Goal: Information Seeking & Learning: Learn about a topic

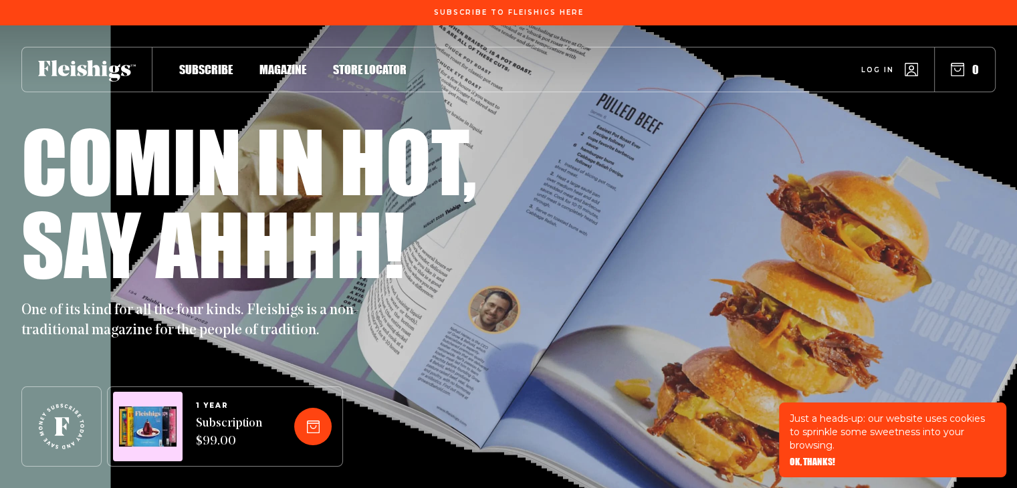
click at [968, 22] on div "Subscribe To Fleishigs Here" at bounding box center [508, 12] width 1017 height 25
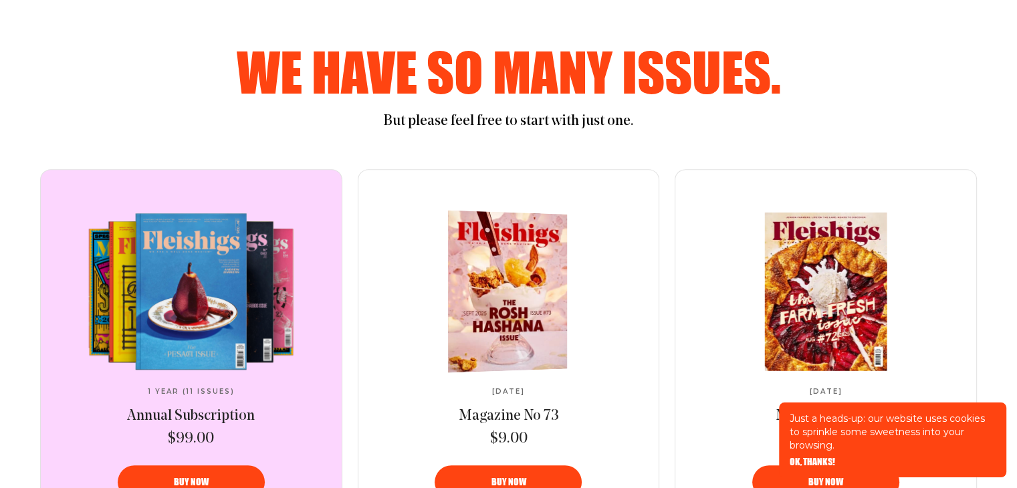
scroll to position [602, 0]
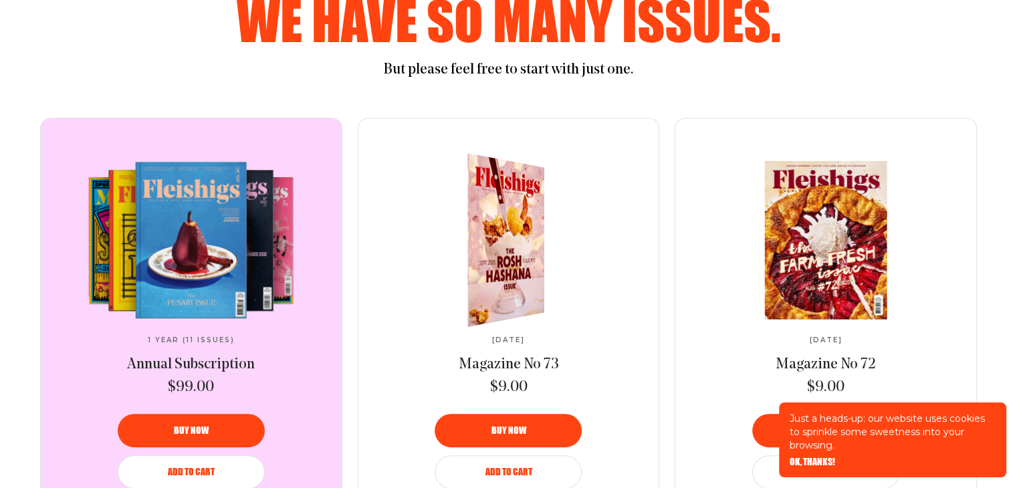
click at [630, 154] on div "[DATE] Magazine No 73 $9.00 Buy now Add to Cart" at bounding box center [508, 324] width 301 height 413
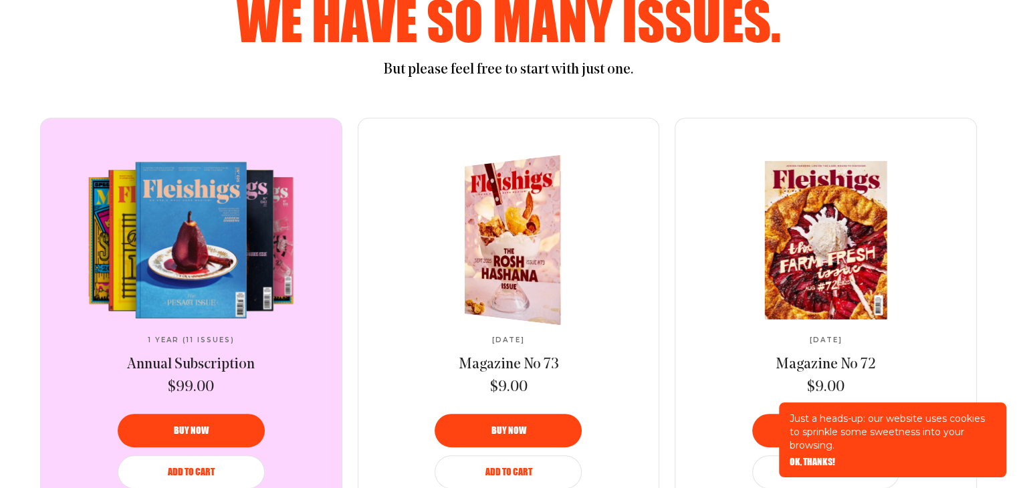
click at [521, 228] on img at bounding box center [520, 240] width 176 height 182
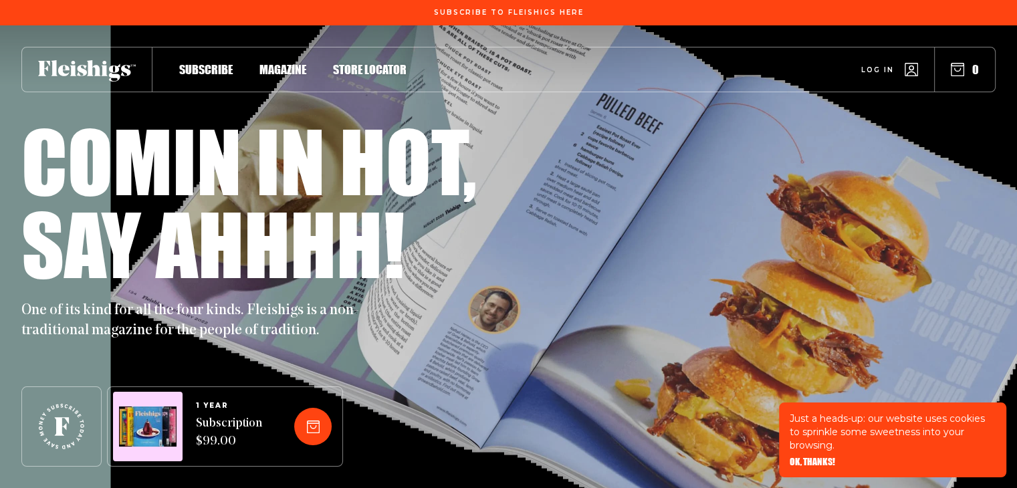
click at [110, 66] on use at bounding box center [87, 70] width 98 height 21
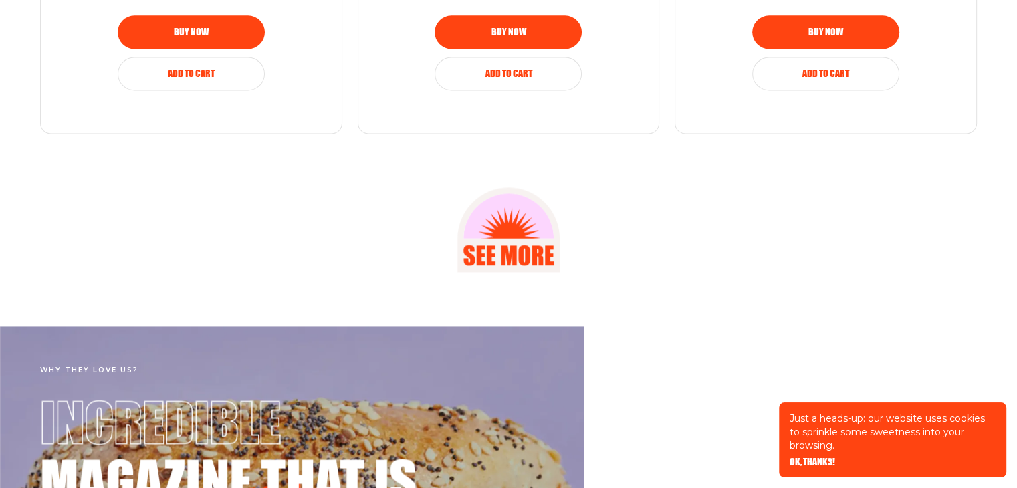
scroll to position [1805, 0]
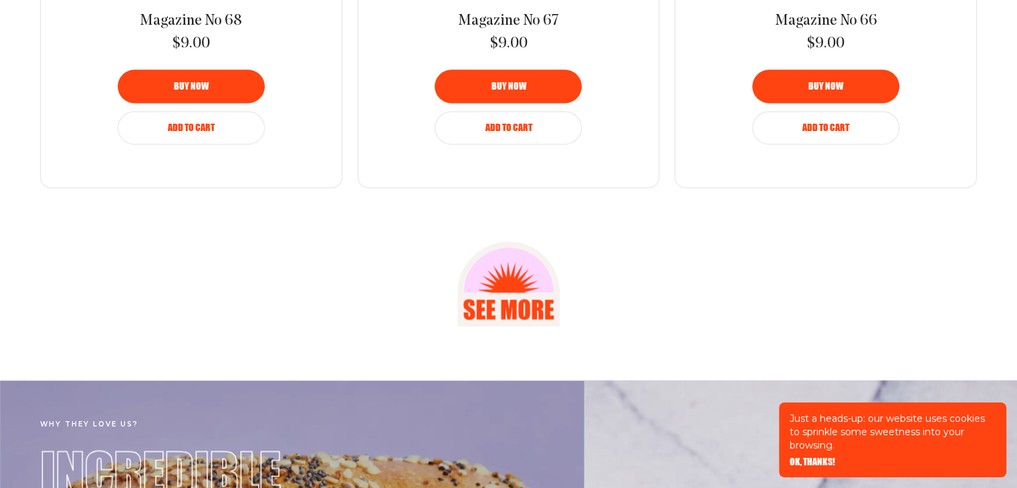
click at [492, 271] on g at bounding box center [508, 283] width 102 height 85
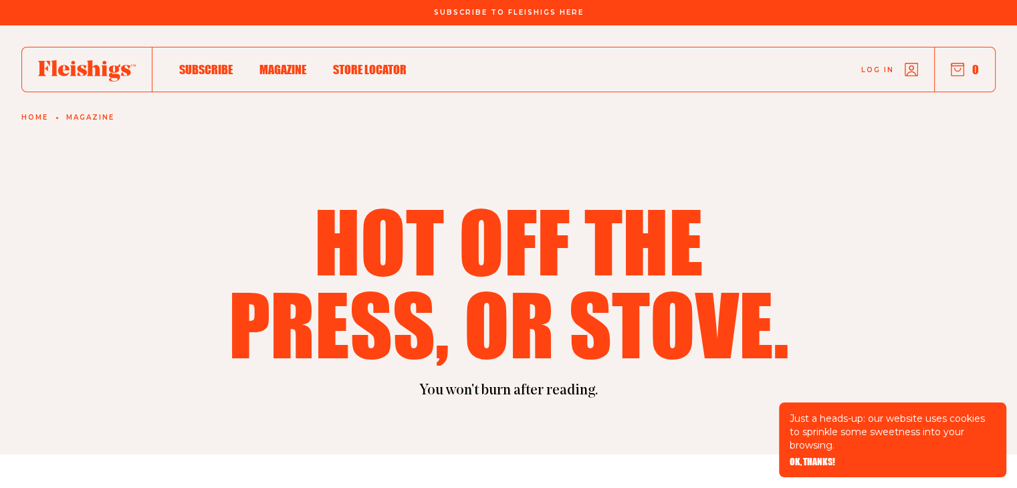
click at [96, 247] on div "Hot off the press, or stove." at bounding box center [508, 282] width 937 height 166
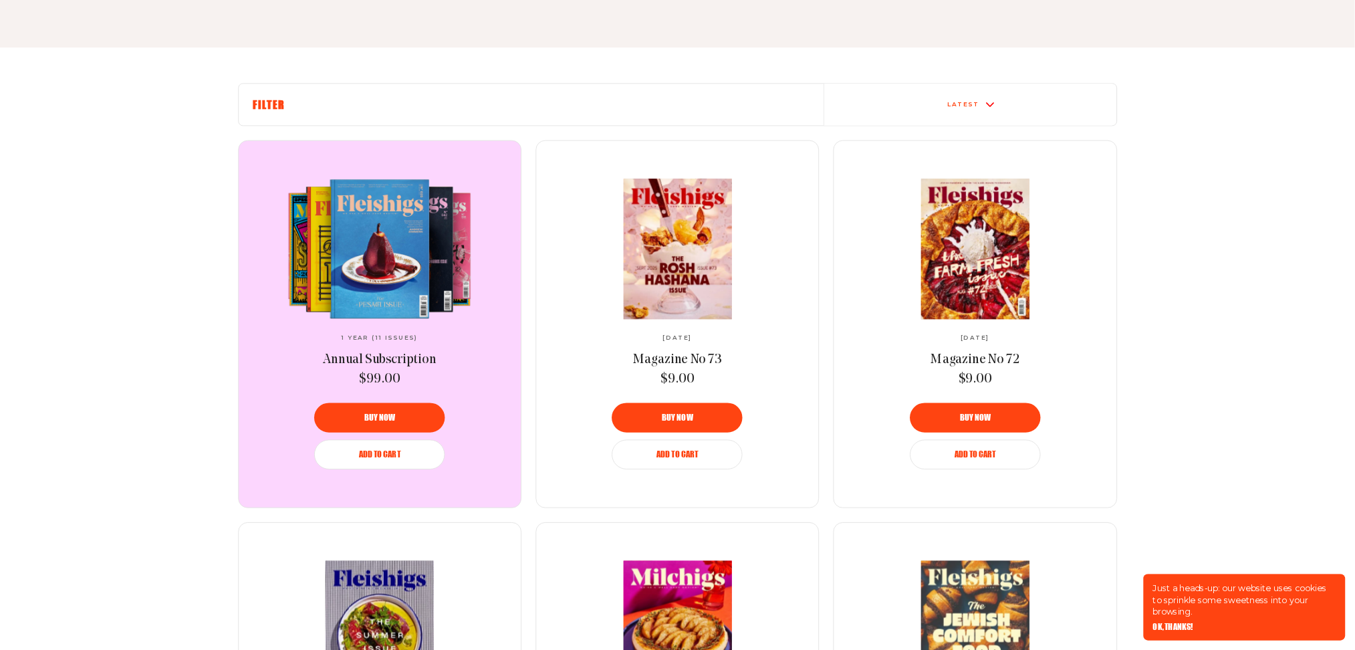
scroll to position [401, 0]
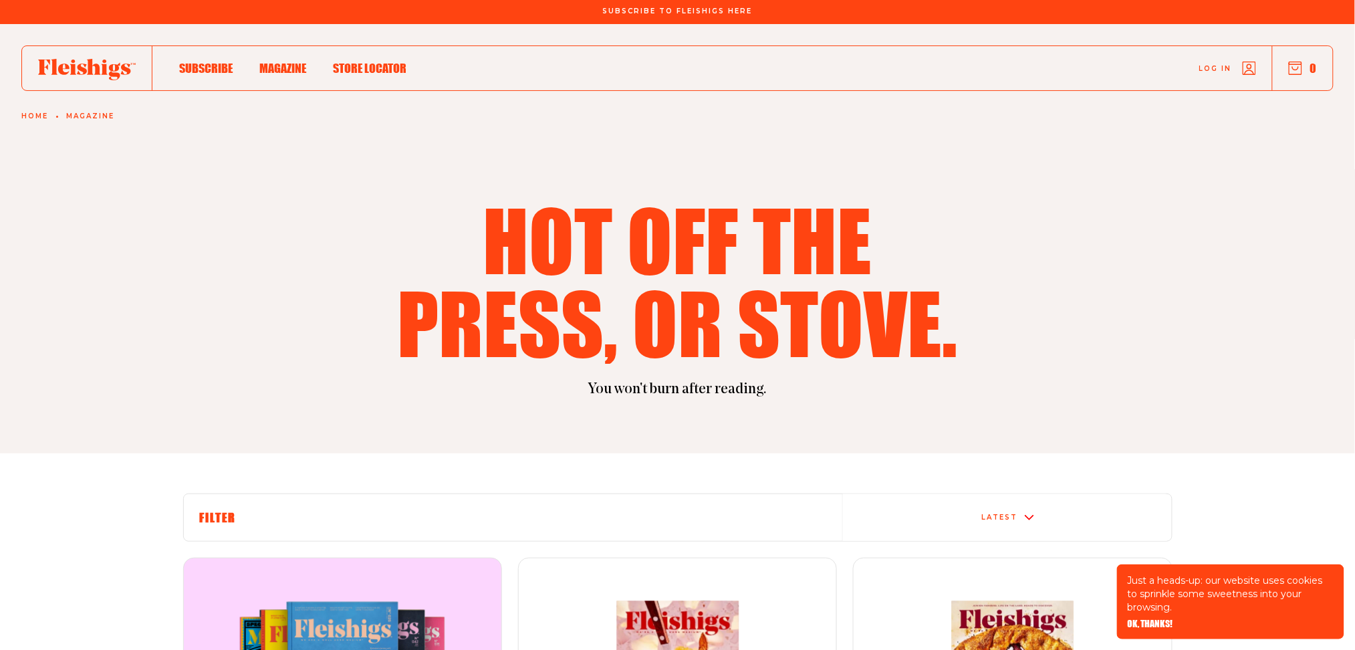
scroll to position [0, 0]
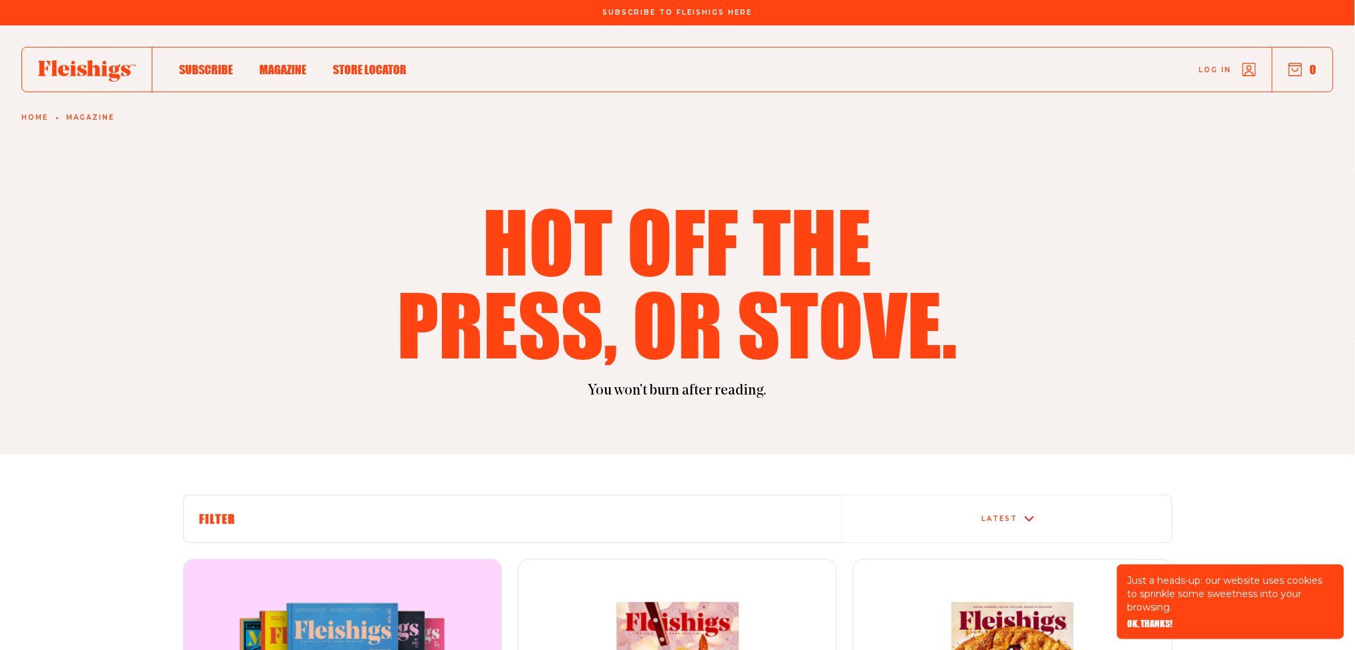
drag, startPoint x: 1096, startPoint y: 213, endPoint x: 1021, endPoint y: 17, distance: 209.7
click at [72, 76] on icon at bounding box center [87, 70] width 98 height 21
click at [72, 76] on use at bounding box center [87, 70] width 98 height 21
click at [773, 80] on div "Log in 0" at bounding box center [869, 69] width 926 height 44
click at [759, 79] on div "Log in 0" at bounding box center [869, 69] width 926 height 44
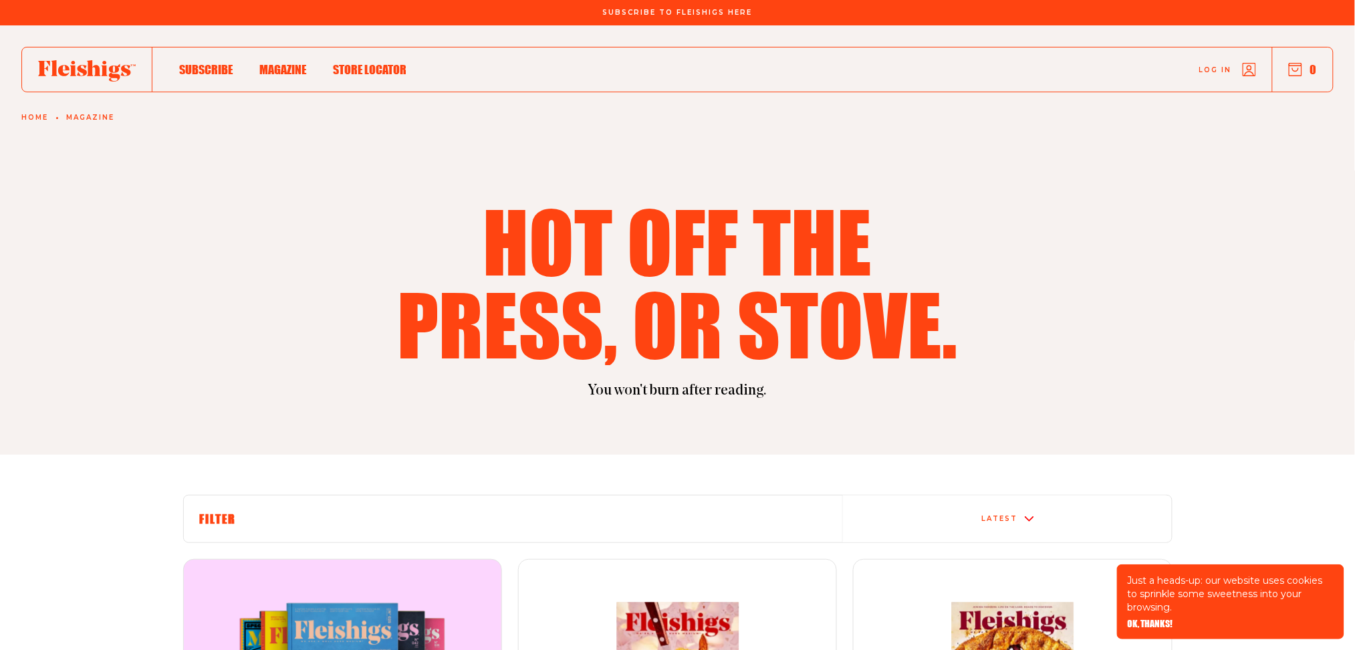
click at [756, 79] on div "Log in 0" at bounding box center [869, 69] width 926 height 44
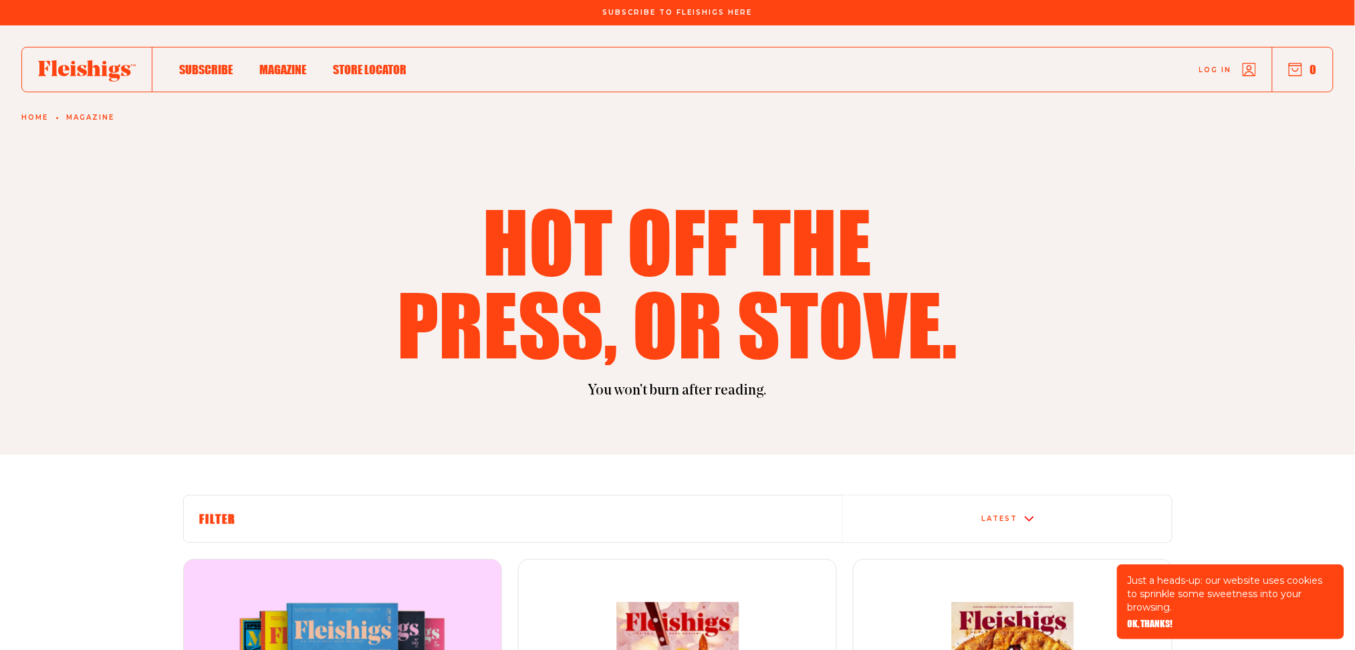
click at [159, 70] on ul "Subscribe Magazine Store locator" at bounding box center [279, 69] width 254 height 15
click at [158, 74] on ul "Subscribe Magazine Store locator" at bounding box center [279, 69] width 254 height 15
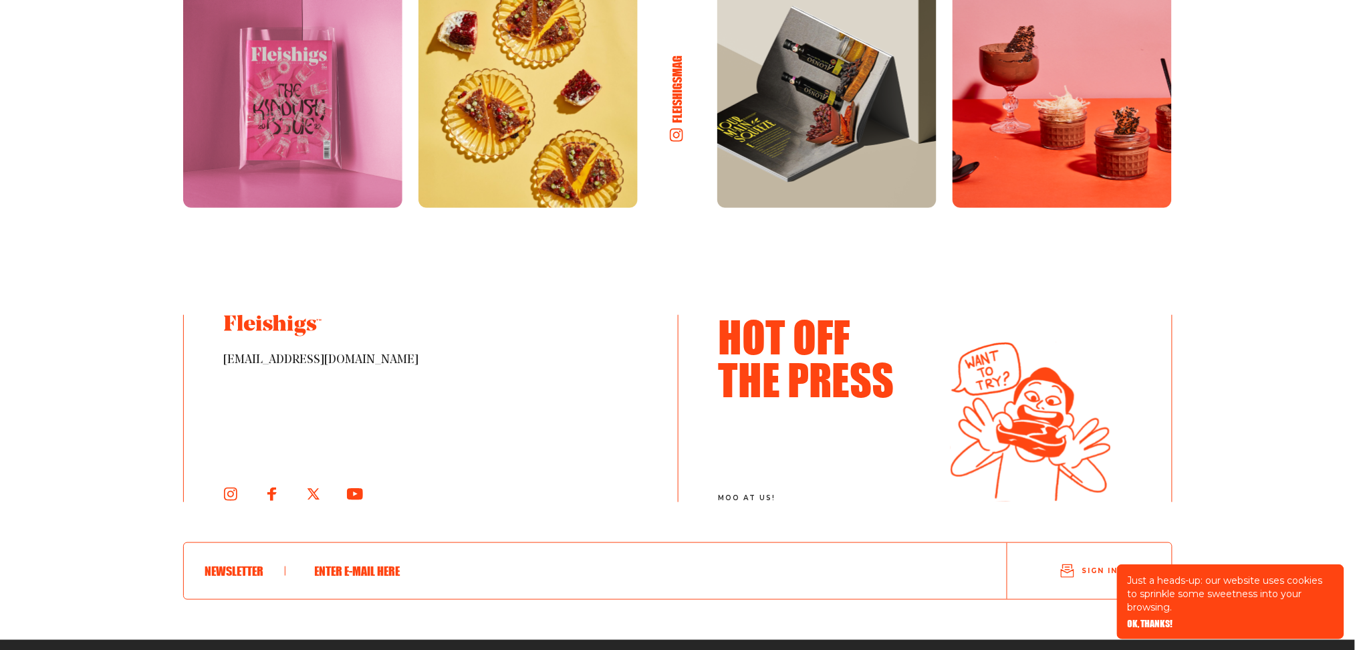
scroll to position [2211, 0]
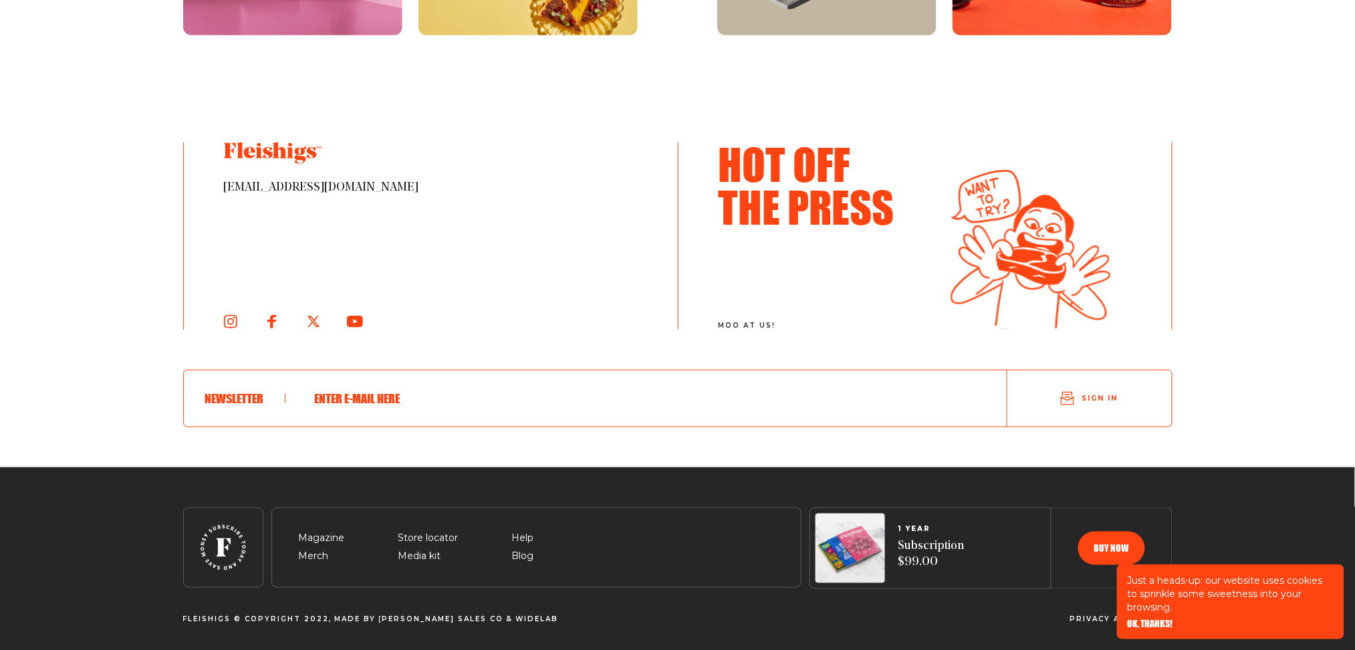
click at [1016, 487] on span "OK, THANKS!" at bounding box center [1150, 614] width 45 height 9
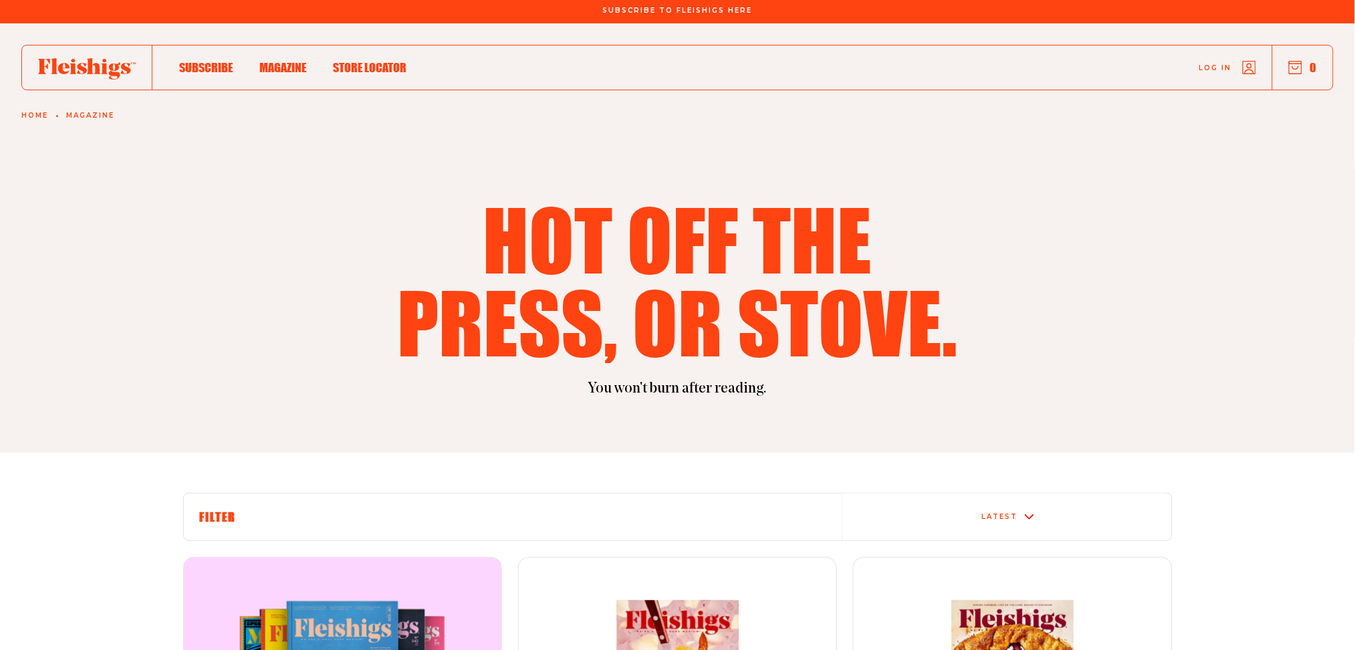
scroll to position [0, 0]
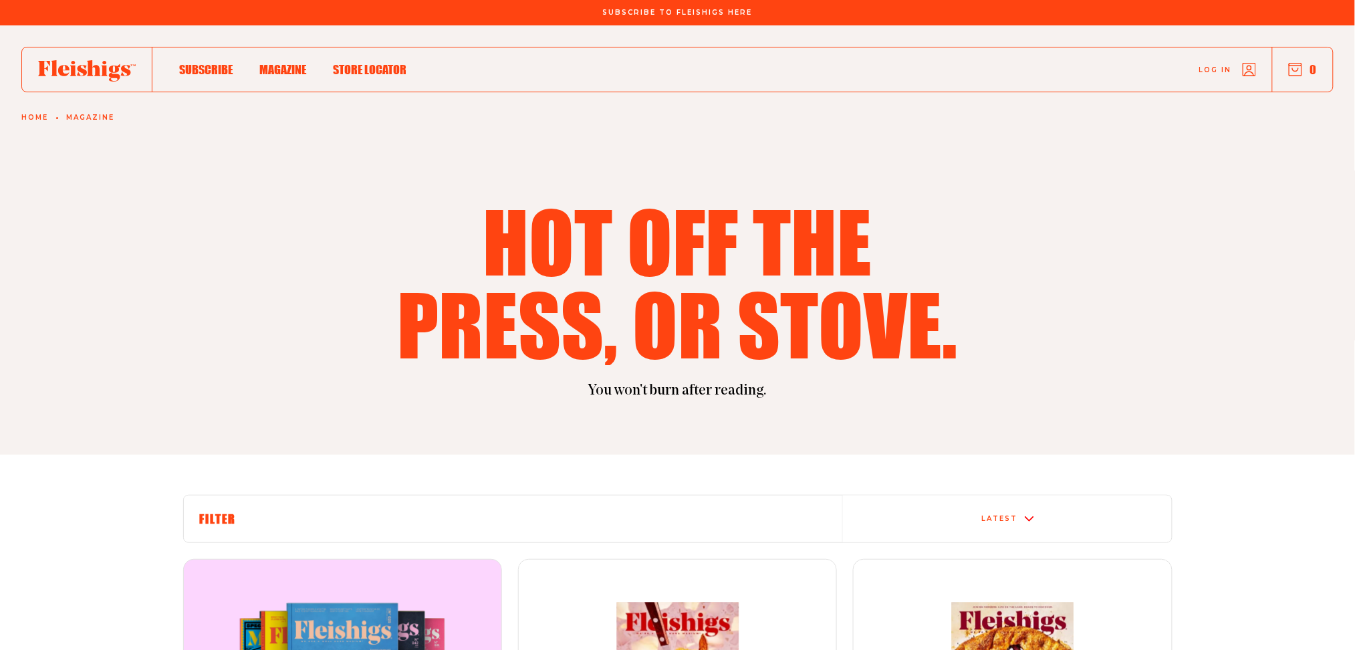
click at [626, 287] on h1 "Hot off the press, or stove." at bounding box center [678, 282] width 578 height 166
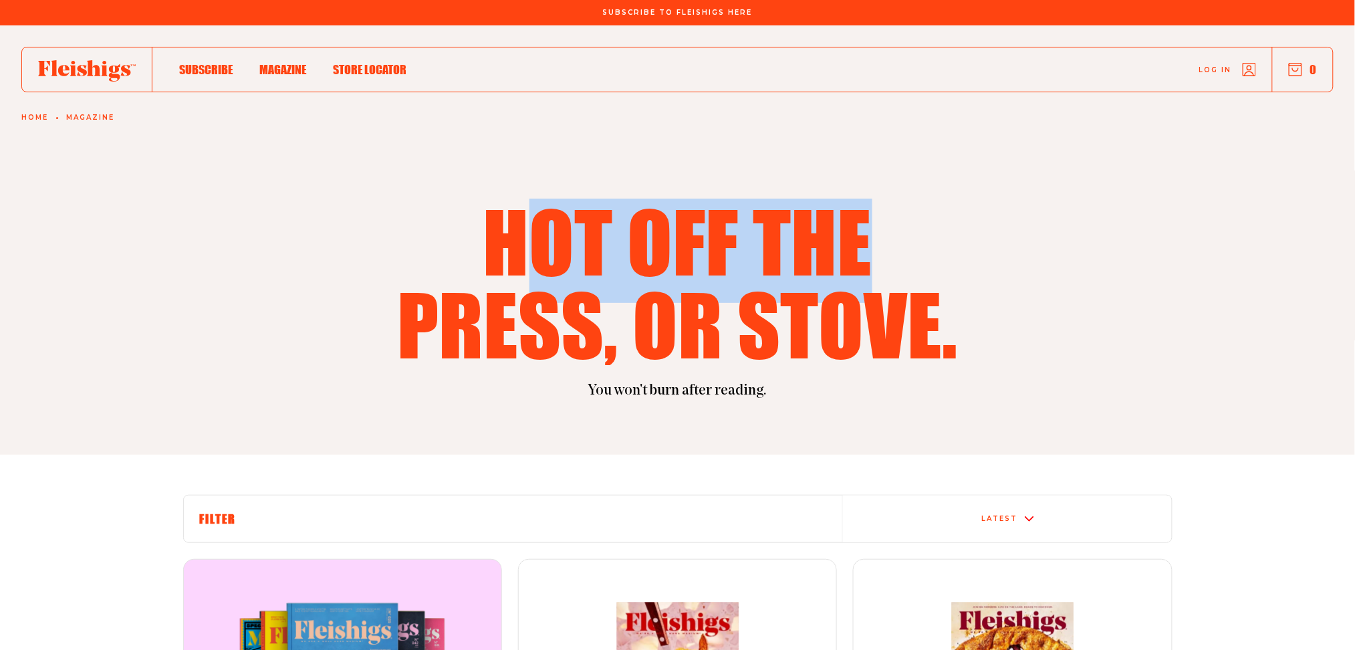
drag, startPoint x: 573, startPoint y: 256, endPoint x: 872, endPoint y: 259, distance: 298.8
click at [872, 259] on h1 "Hot off the press, or stove." at bounding box center [678, 282] width 578 height 166
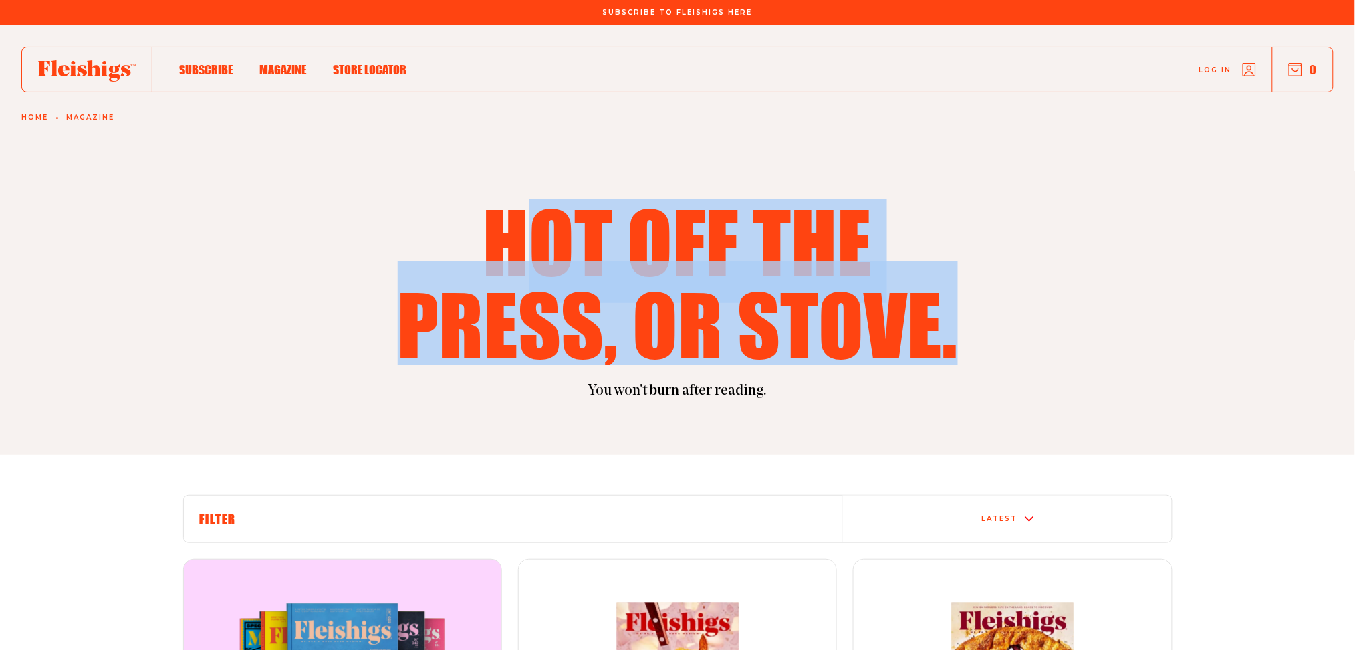
drag, startPoint x: 955, startPoint y: 342, endPoint x: 492, endPoint y: 171, distance: 493.8
click at [529, 214] on h1 "Hot off the press, or stove." at bounding box center [678, 282] width 578 height 166
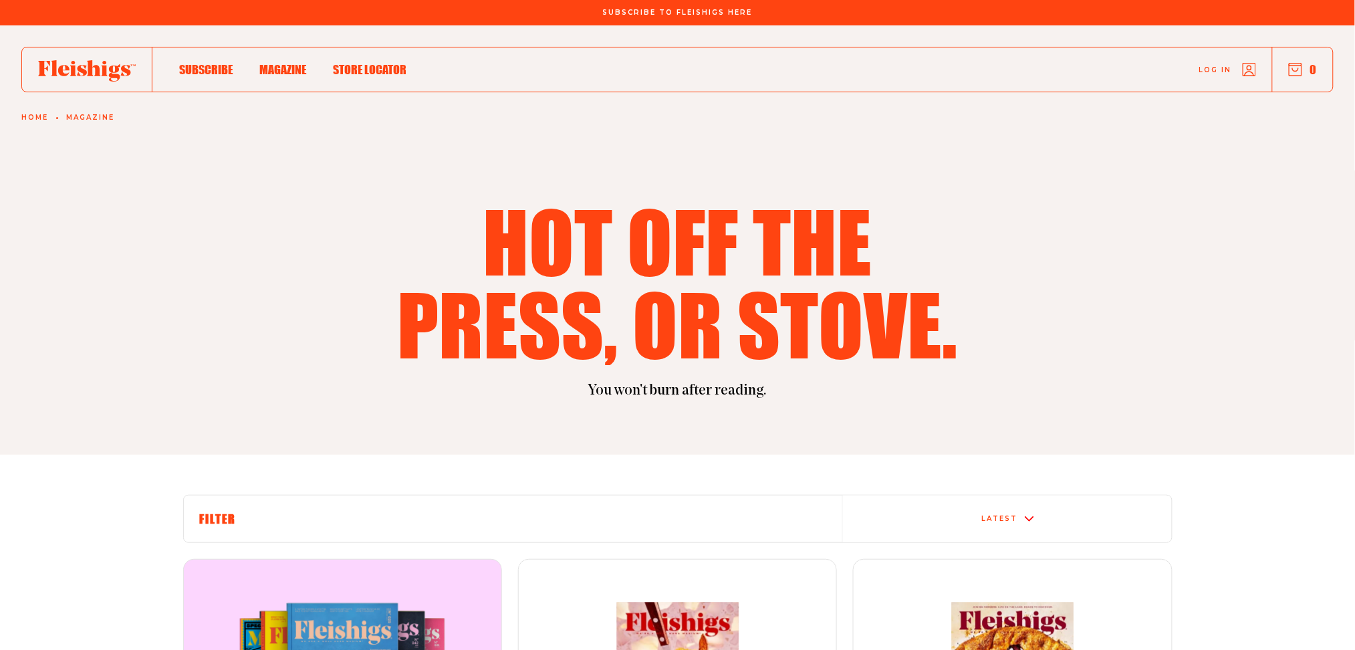
click at [491, 170] on section "Hot off the press, or stove. You won't burn after reading." at bounding box center [677, 239] width 1355 height 429
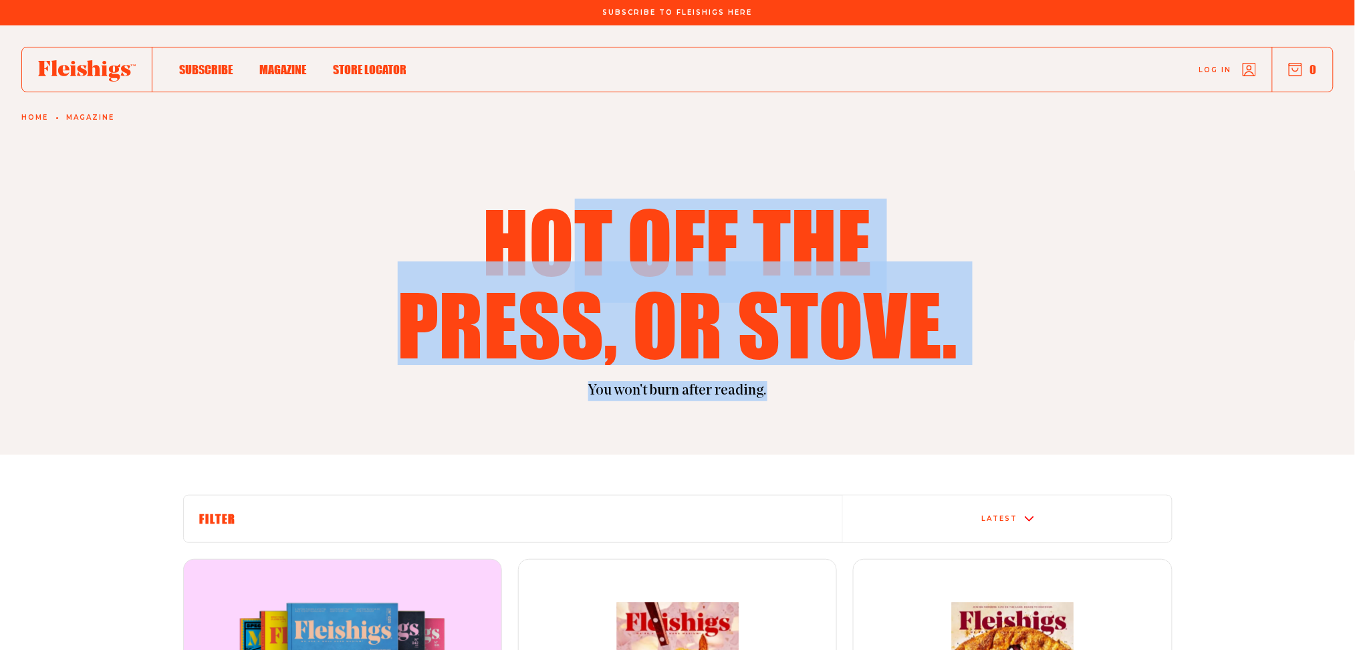
drag, startPoint x: 761, startPoint y: 397, endPoint x: 552, endPoint y: 231, distance: 266.9
click at [552, 234] on div "Hot off the press, or stove. You won't burn after reading." at bounding box center [678, 300] width 1070 height 202
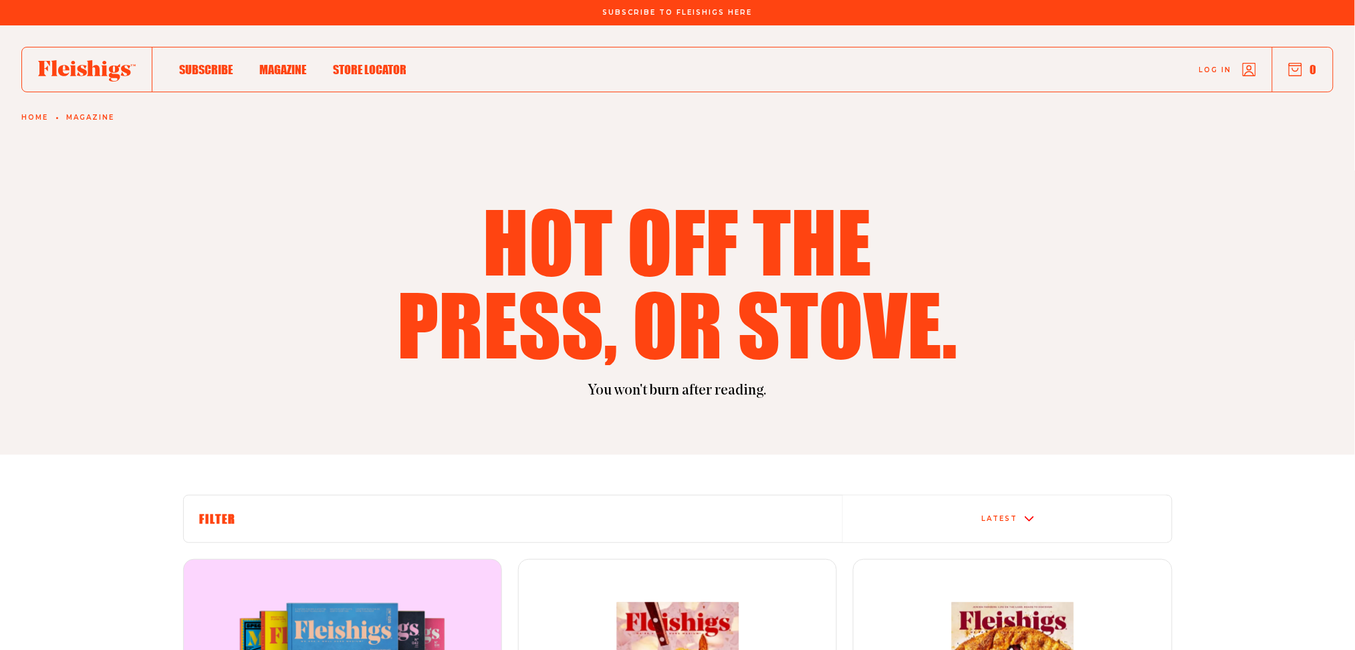
click at [537, 210] on h1 "Hot off the press, or stove." at bounding box center [678, 282] width 578 height 166
click at [29, 110] on div "Subscribe Magazine Store locator Log in 0 Home Magazine" at bounding box center [677, 73] width 1355 height 96
click at [37, 116] on link "Home" at bounding box center [34, 118] width 27 height 8
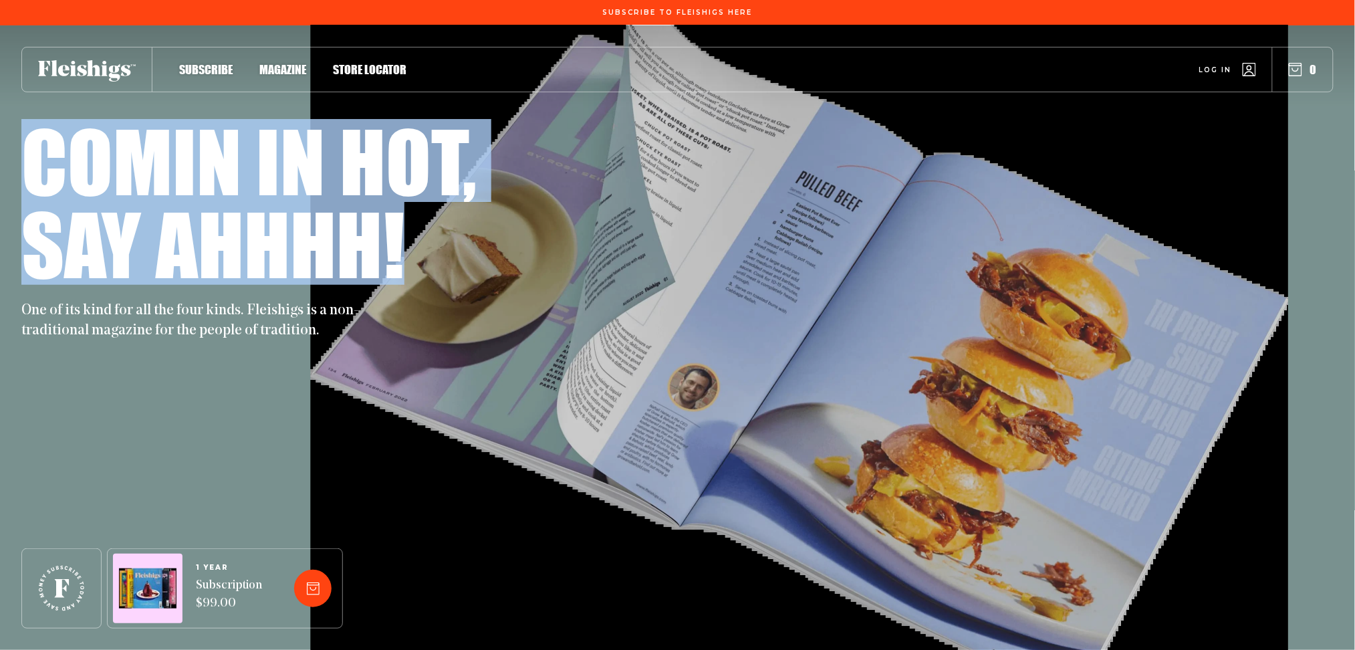
drag, startPoint x: 378, startPoint y: 246, endPoint x: 35, endPoint y: 156, distance: 353.9
click at [27, 144] on div "Comin in hot, Say ahhhh!" at bounding box center [677, 202] width 1312 height 166
click at [98, 201] on h1 "Comin in hot," at bounding box center [248, 160] width 455 height 83
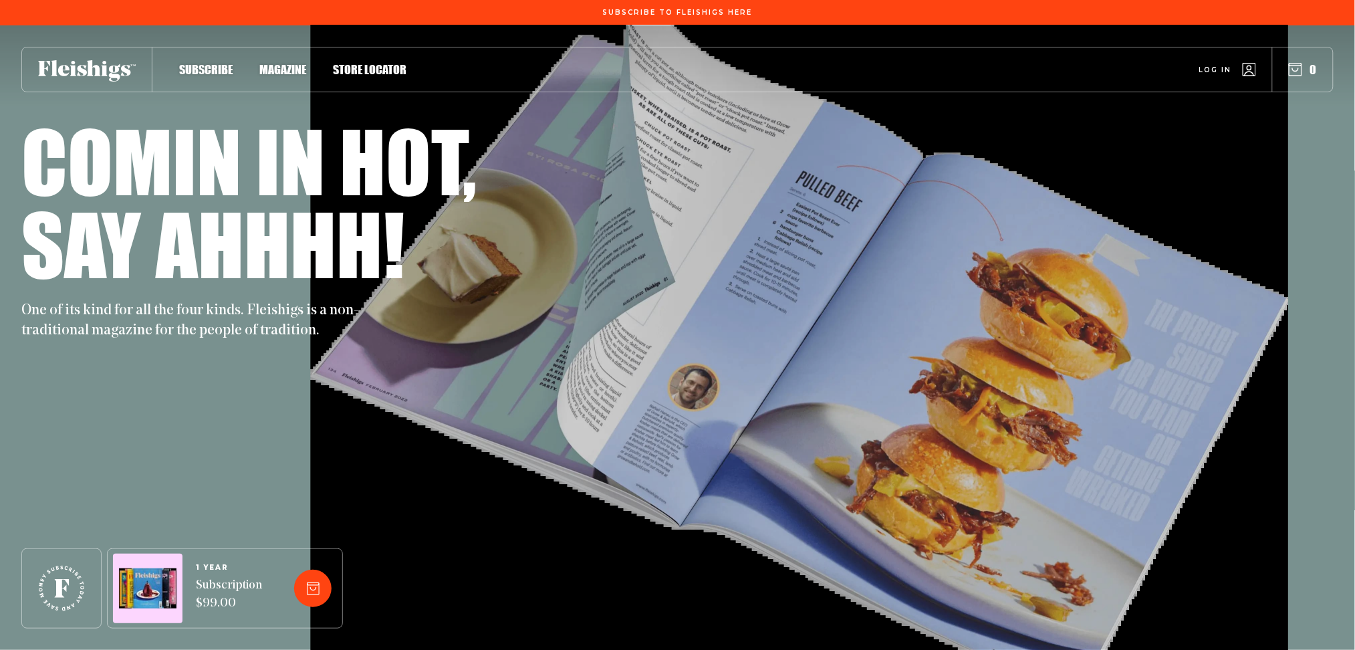
click at [412, 400] on div "Comin in hot, Say ahhhh! One of its kind for all the four kinds. Fleishigs is a…" at bounding box center [677, 337] width 1312 height 624
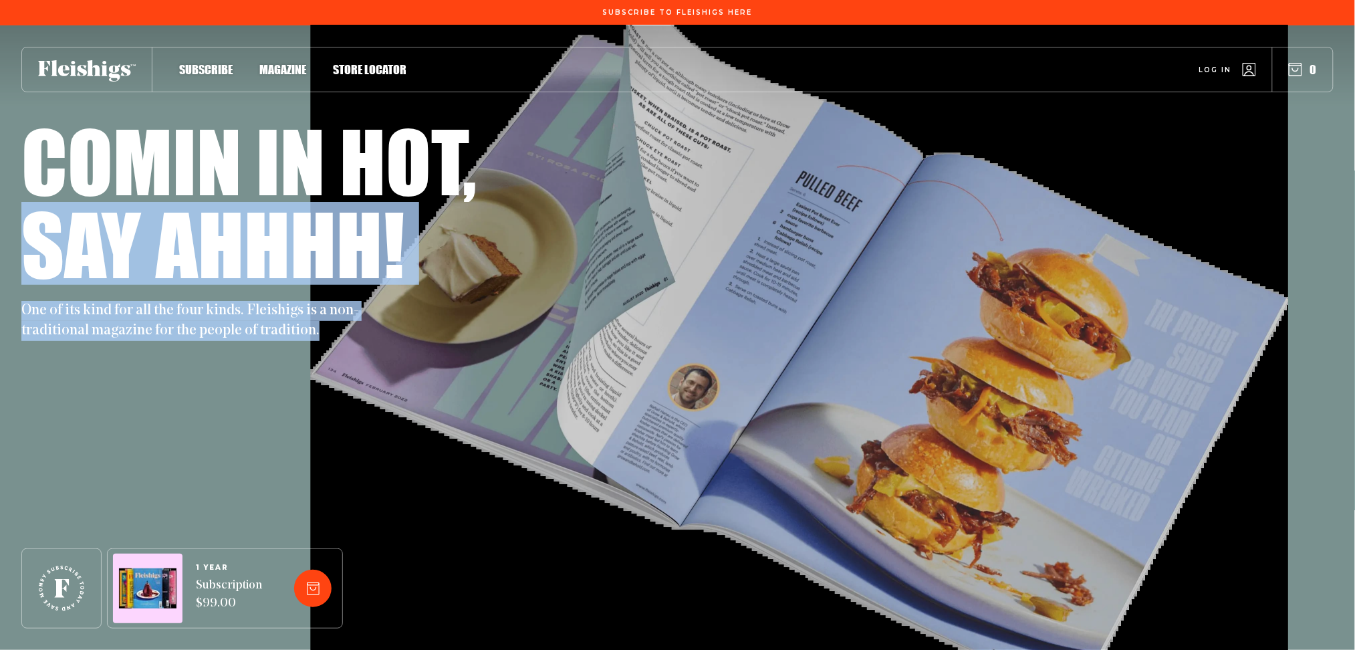
drag, startPoint x: 725, startPoint y: 201, endPoint x: 991, endPoint y: 423, distance: 346.9
click at [965, 426] on div "Comin in hot, Say ahhhh! One of its kind for all the four kinds. Fleishigs is a…" at bounding box center [677, 337] width 1312 height 624
drag, startPoint x: 1027, startPoint y: 416, endPoint x: 1098, endPoint y: 394, distance: 74.4
click at [1016, 416] on div "Comin in hot, Say ahhhh! One of its kind for all the four kinds. Fleishigs is a…" at bounding box center [677, 337] width 1312 height 624
click at [1016, 390] on div "Comin in hot, Say ahhhh! One of its kind for all the four kinds. Fleishigs is a…" at bounding box center [677, 337] width 1312 height 624
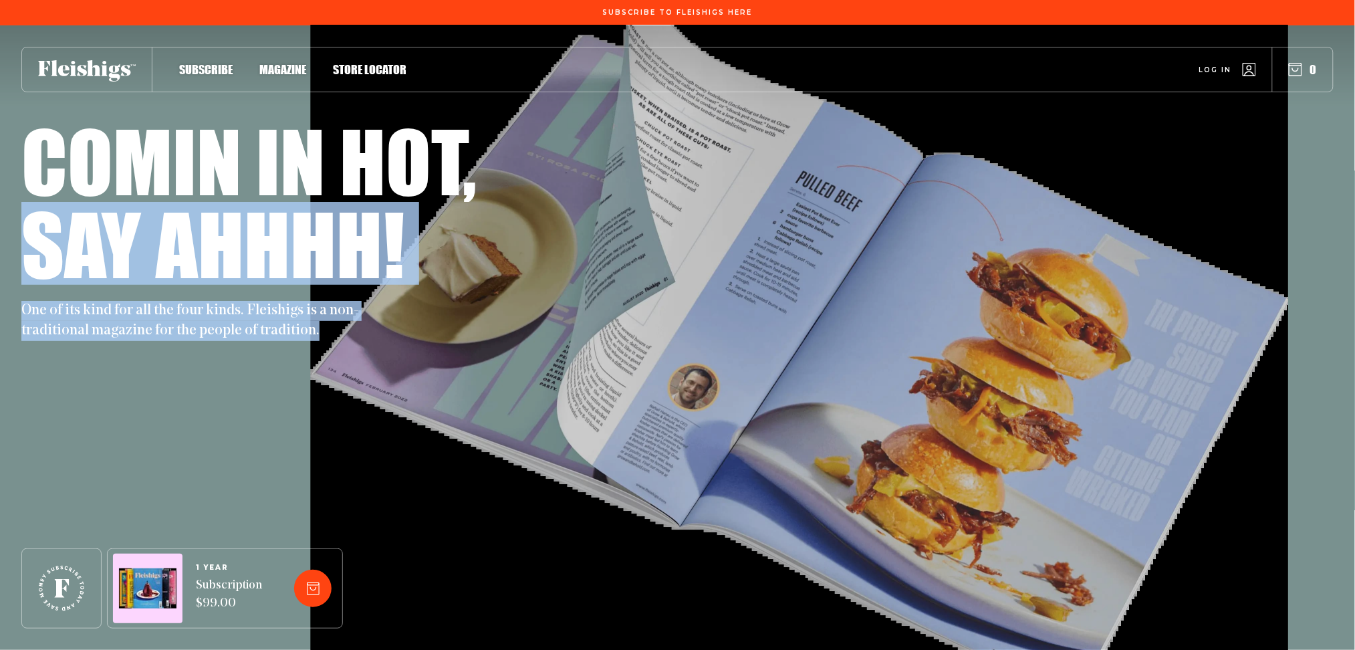
drag, startPoint x: 1106, startPoint y: 390, endPoint x: 1083, endPoint y: 376, distance: 26.4
click at [1016, 388] on div "Comin in hot, Say ahhhh! One of its kind for all the four kinds. Fleishigs is a…" at bounding box center [677, 337] width 1312 height 624
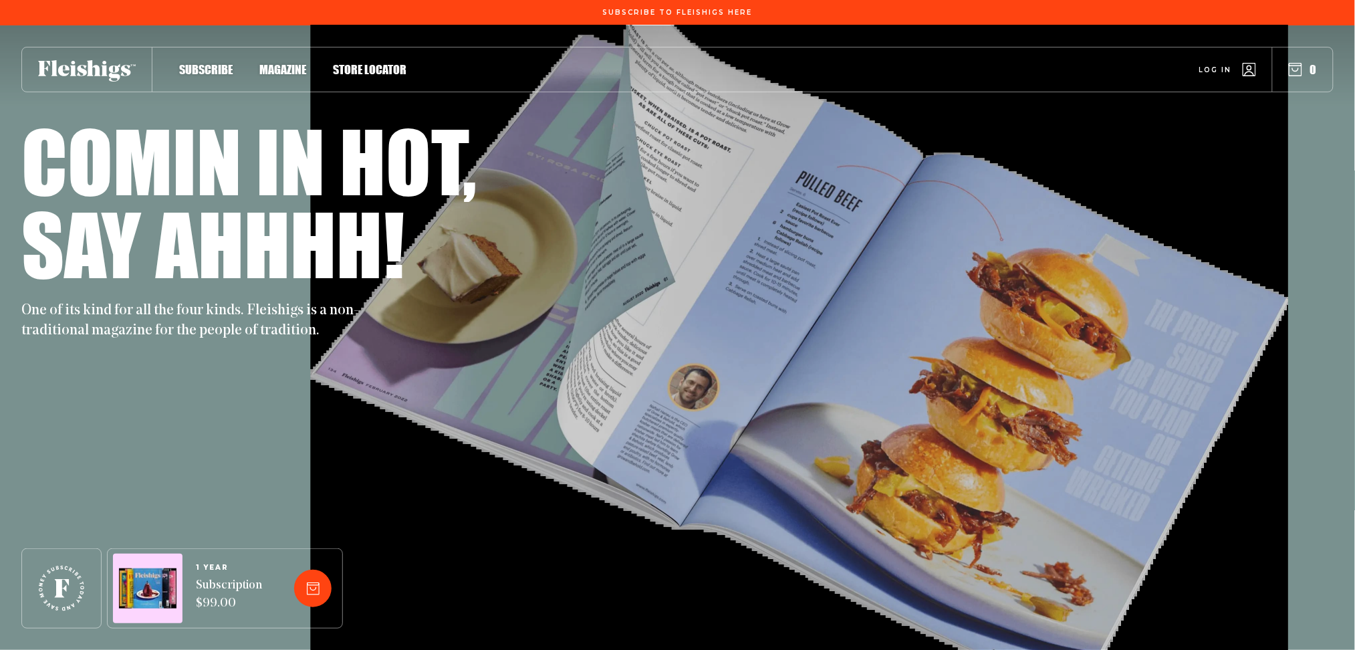
click at [318, 197] on h1 "Comin in hot," at bounding box center [248, 160] width 455 height 83
drag, startPoint x: 1017, startPoint y: 295, endPoint x: 594, endPoint y: 400, distance: 436.0
click at [567, 408] on div "Comin in hot, Say ahhhh! One of its kind for all the four kinds. Fleishigs is a…" at bounding box center [677, 337] width 1312 height 624
click at [808, 298] on div "One of its kind for all the four kinds. Fleishigs is a non-traditional magazine…" at bounding box center [677, 313] width 1312 height 56
click at [997, 322] on div "One of its kind for all the four kinds. Fleishigs is a non-traditional magazine…" at bounding box center [677, 313] width 1312 height 56
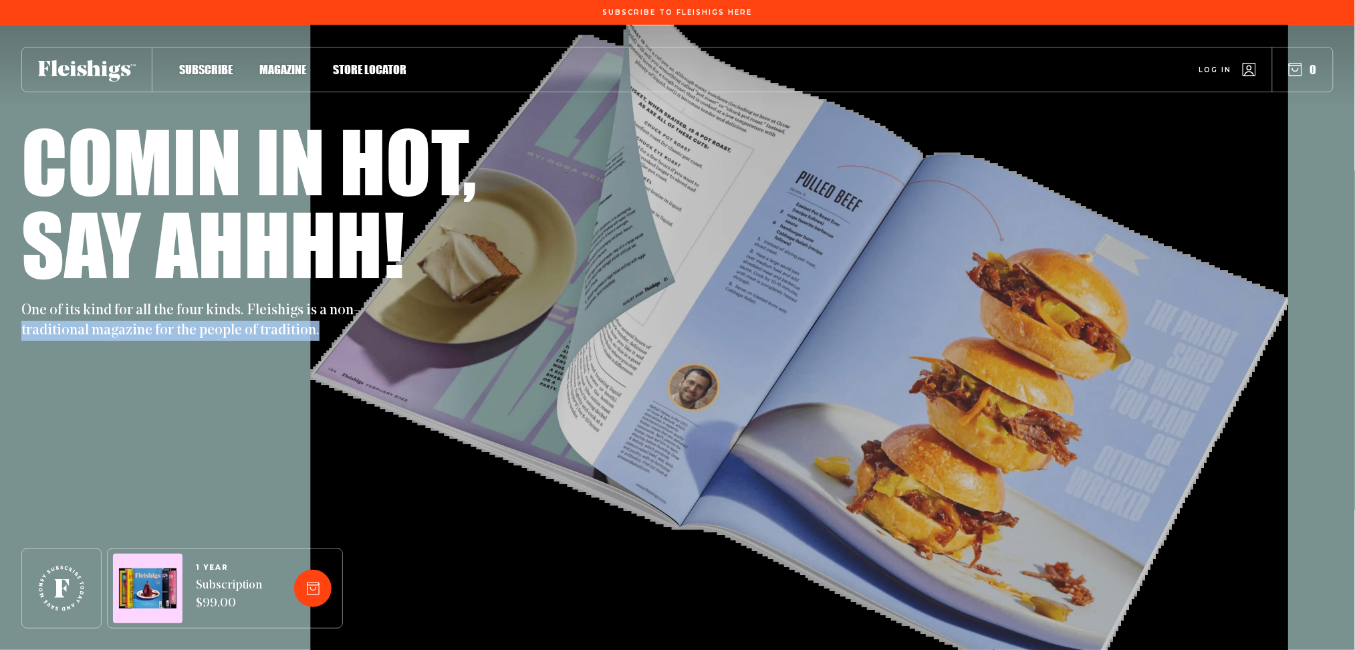
click at [997, 323] on div "One of its kind for all the four kinds. Fleishigs is a non-traditional magazine…" at bounding box center [677, 313] width 1312 height 56
click at [869, 354] on div "Comin in hot, Say ahhhh! One of its kind for all the four kinds. Fleishigs is a…" at bounding box center [677, 337] width 1312 height 624
drag, startPoint x: 1060, startPoint y: 285, endPoint x: 1023, endPoint y: 344, distance: 69.7
click at [1016, 344] on div "Comin in hot, Say ahhhh! One of its kind for all the four kinds. Fleishigs is a…" at bounding box center [677, 337] width 1312 height 624
click at [988, 286] on div "One of its kind for all the four kinds. Fleishigs is a non-traditional magazine…" at bounding box center [677, 313] width 1312 height 56
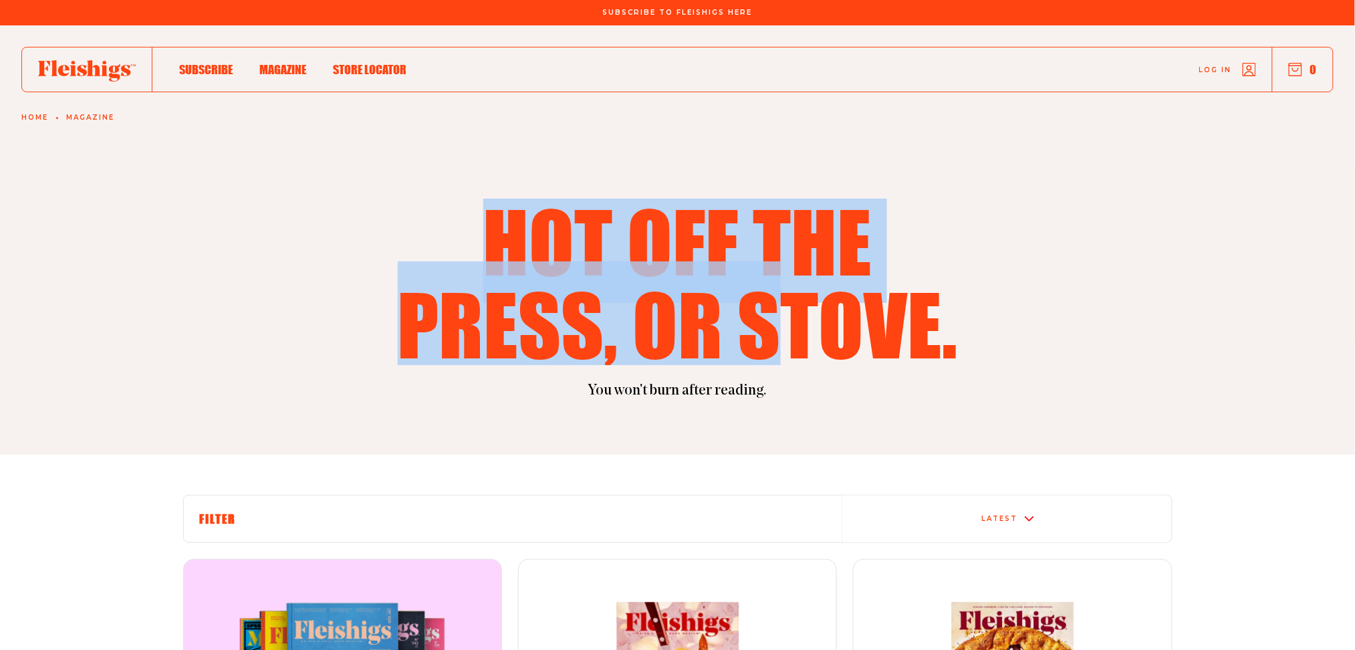
drag, startPoint x: 489, startPoint y: 238, endPoint x: 796, endPoint y: 320, distance: 318.1
click at [796, 320] on h1 "Hot off the press, or stove." at bounding box center [678, 282] width 578 height 166
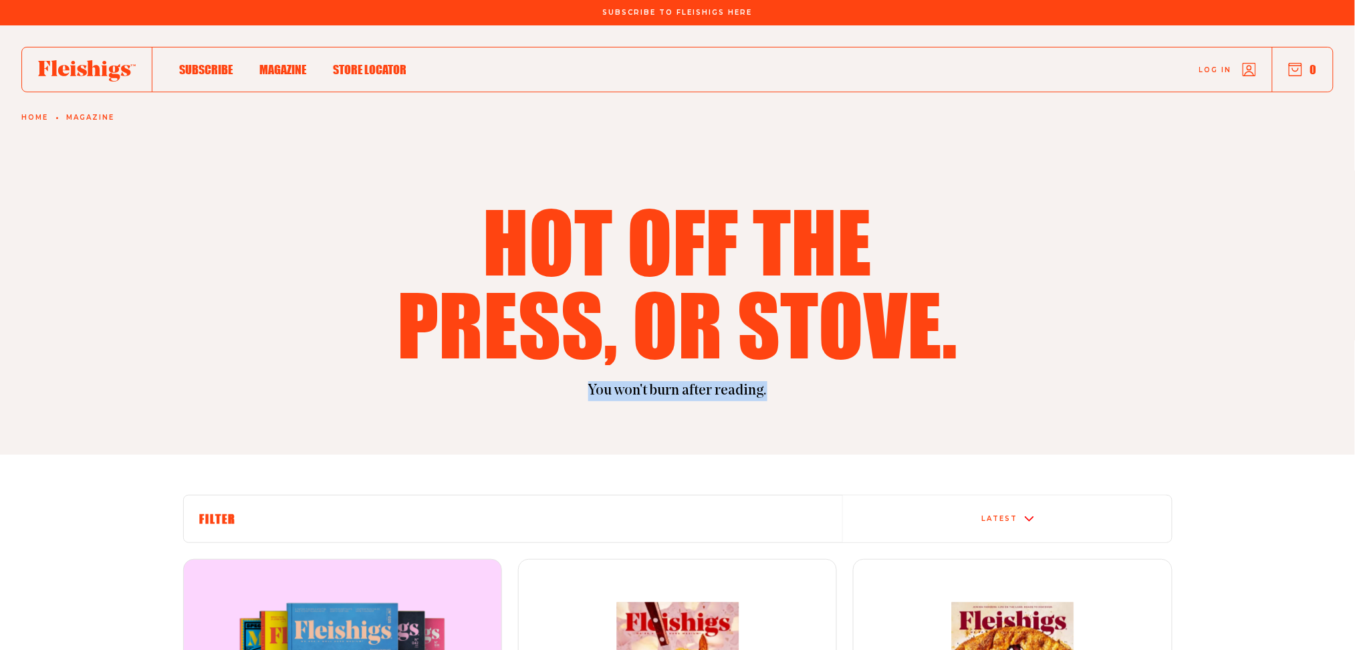
drag, startPoint x: 761, startPoint y: 391, endPoint x: 505, endPoint y: 393, distance: 255.4
click at [515, 396] on p "You won't burn after reading." at bounding box center [677, 391] width 989 height 20
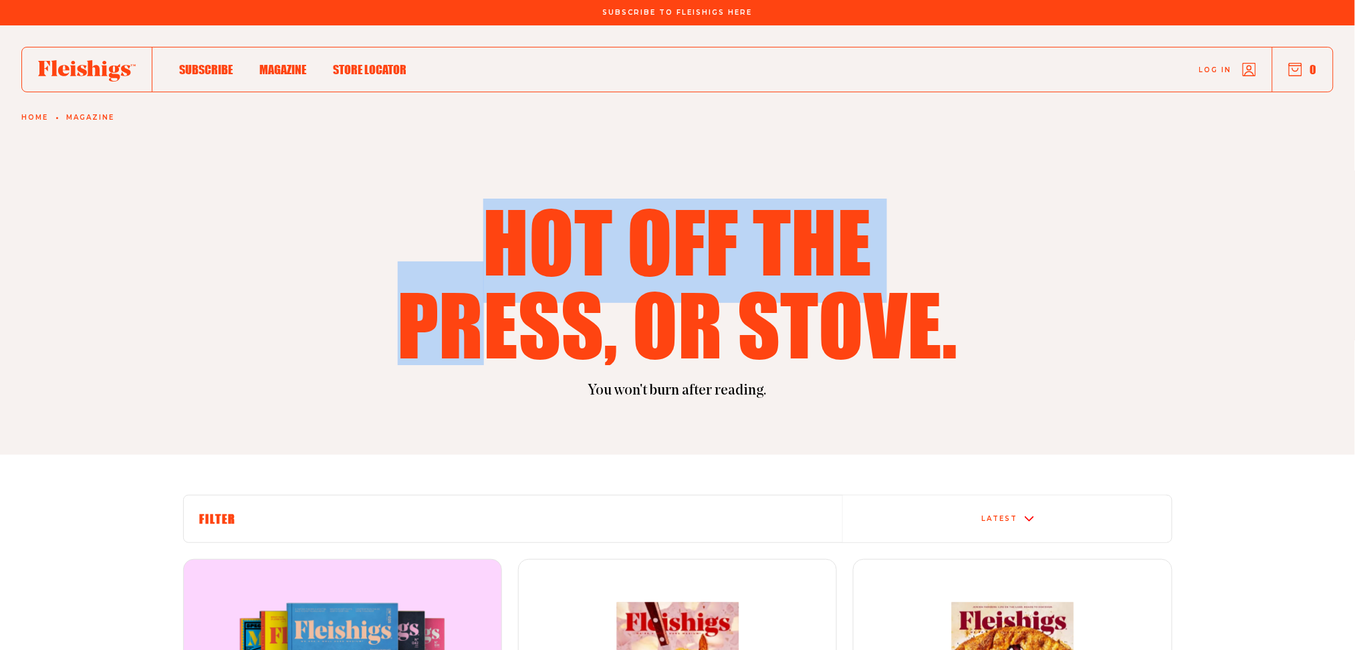
drag, startPoint x: 481, startPoint y: 302, endPoint x: 497, endPoint y: 253, distance: 52.0
click at [488, 295] on h1 "Hot off the press, or stove." at bounding box center [678, 282] width 578 height 166
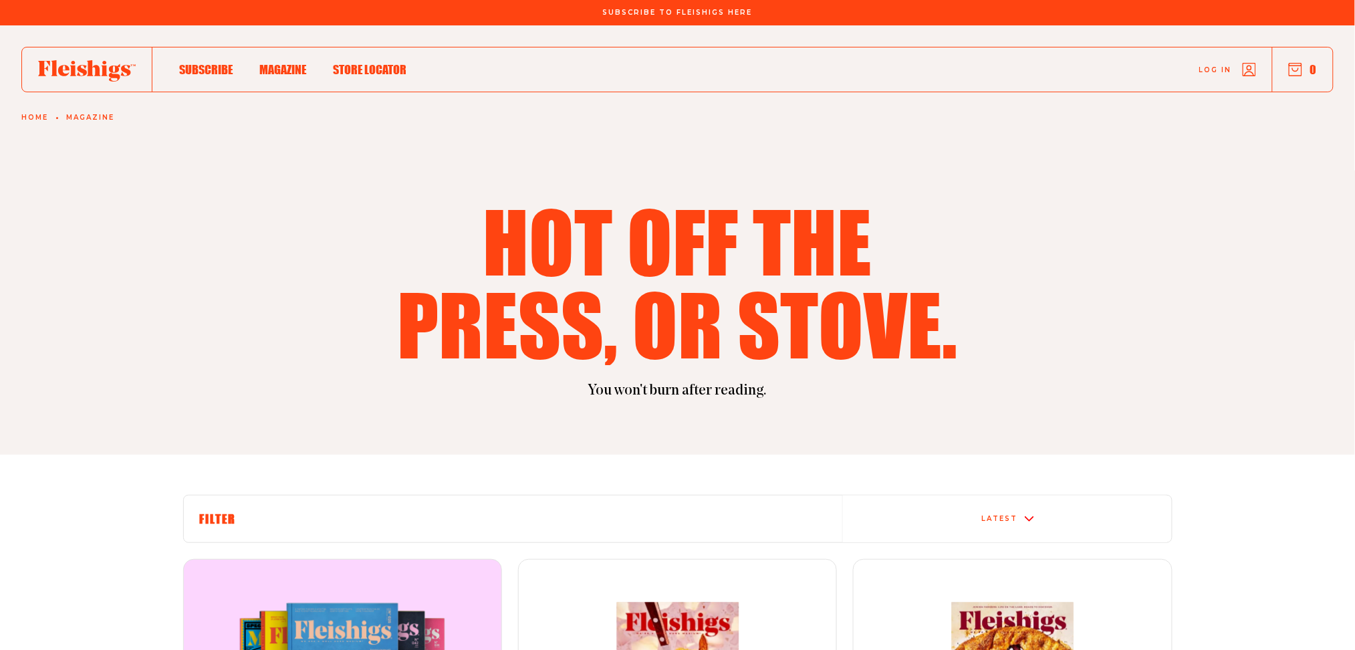
click at [851, 316] on h1 "Hot off the press, or stove." at bounding box center [678, 282] width 578 height 166
click at [1016, 343] on section "Hot off the press, or stove. You won't burn after reading." at bounding box center [677, 239] width 1355 height 429
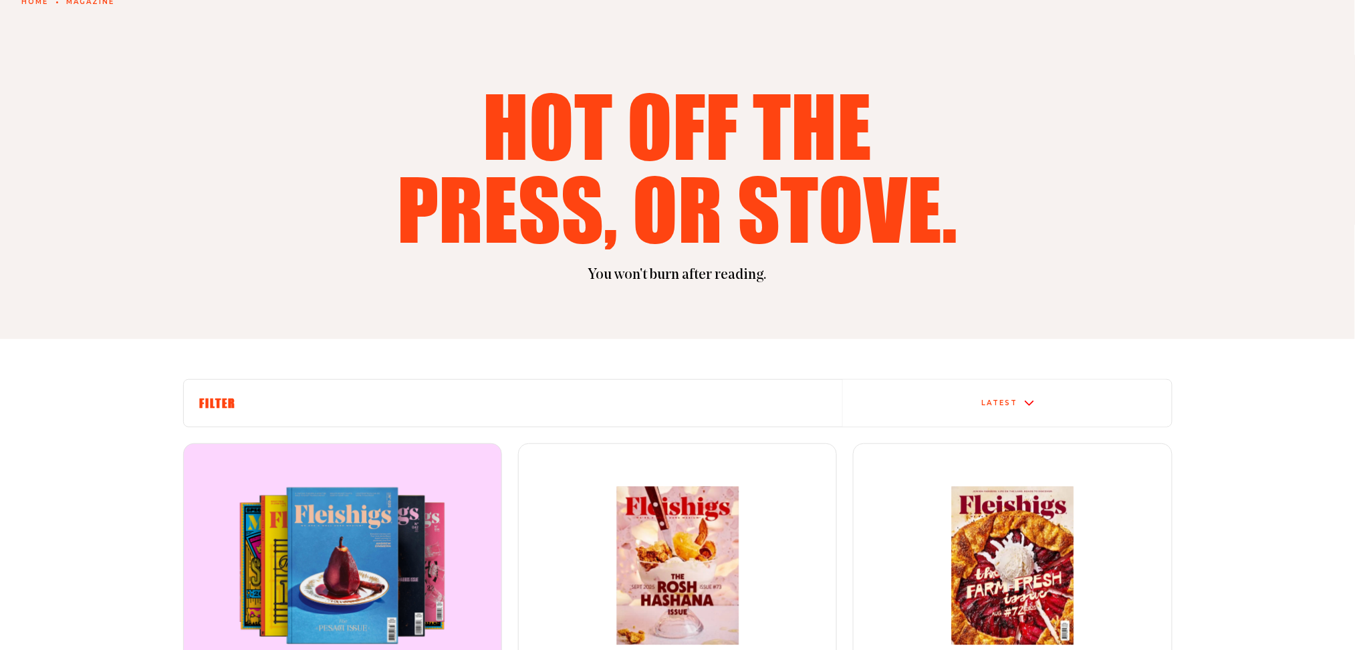
scroll to position [267, 0]
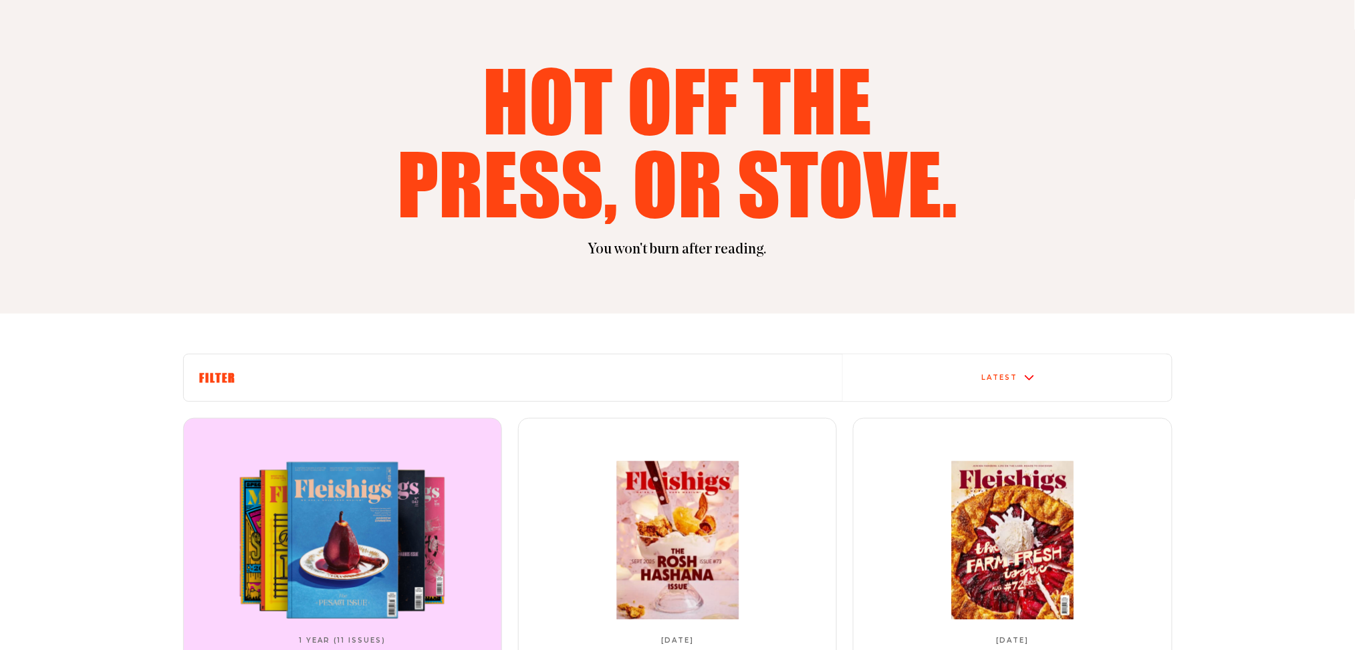
scroll to position [0, 0]
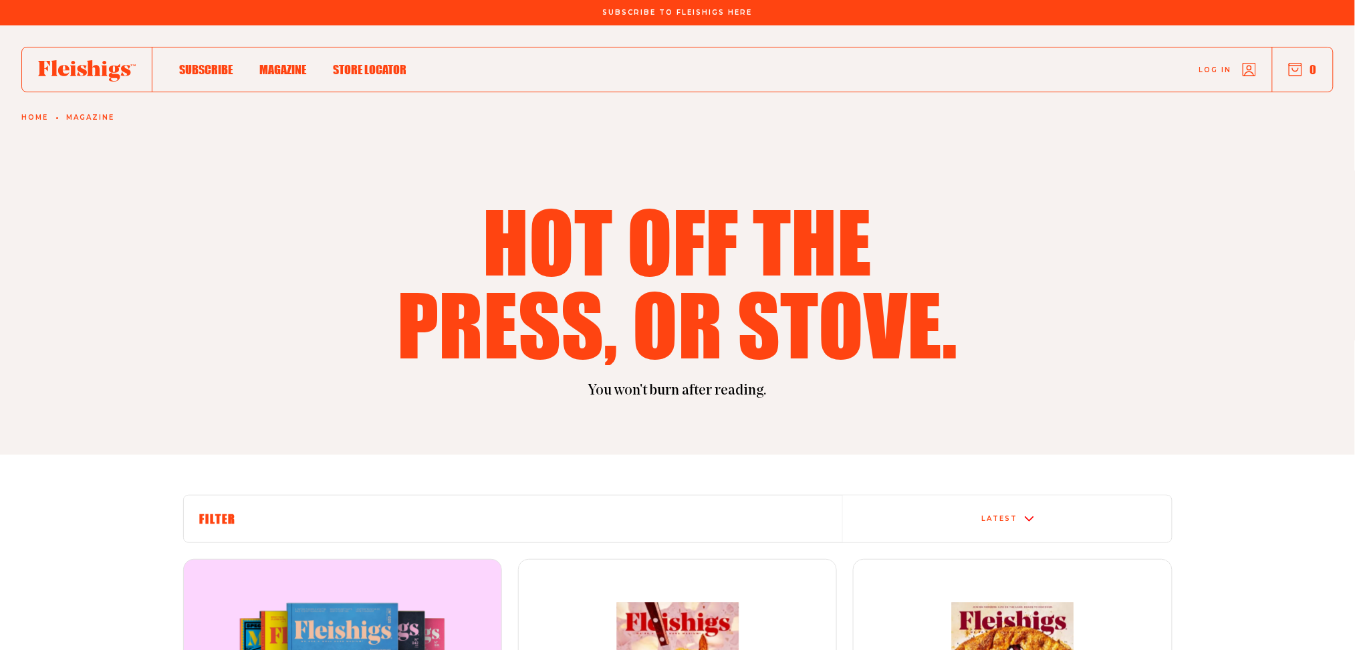
click at [634, 400] on p "You won't burn after reading." at bounding box center [677, 391] width 989 height 20
click at [633, 386] on p "You won't burn after reading." at bounding box center [677, 391] width 989 height 20
drag, startPoint x: 635, startPoint y: 395, endPoint x: 779, endPoint y: 388, distance: 144.5
click at [779, 388] on p "You won't burn after reading." at bounding box center [677, 391] width 989 height 20
drag, startPoint x: 450, startPoint y: 340, endPoint x: 939, endPoint y: 217, distance: 504.0
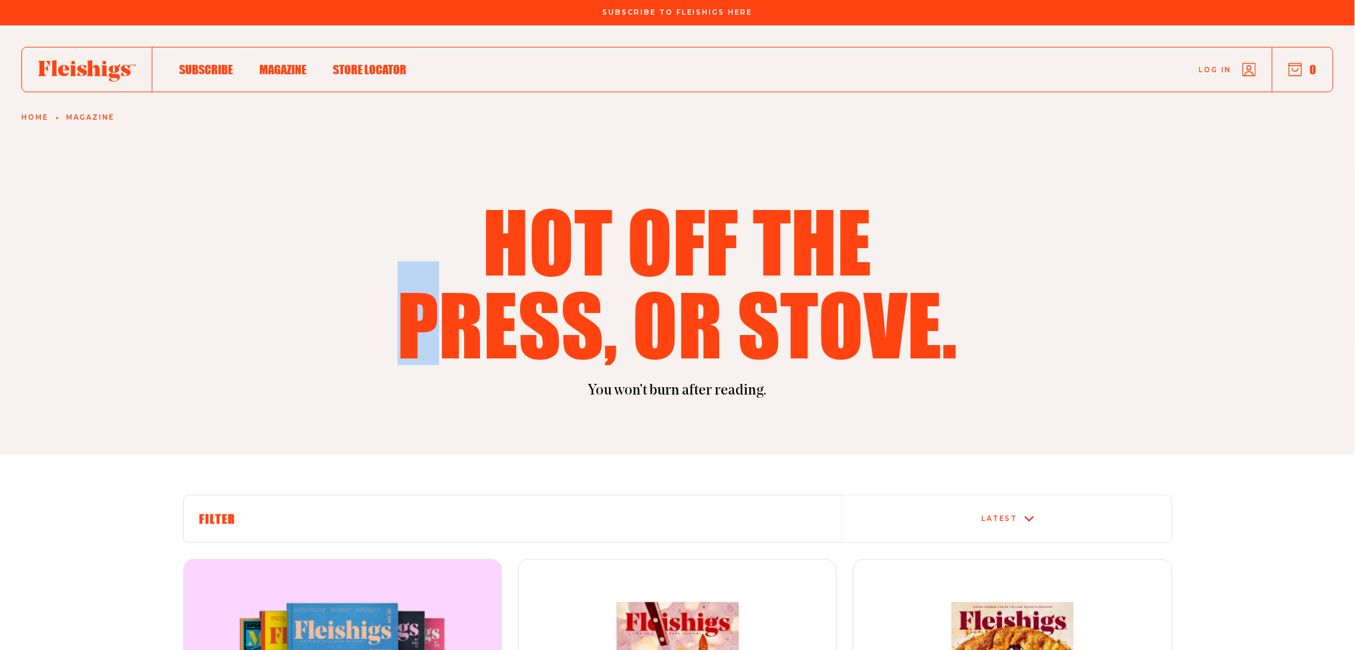
click at [939, 217] on h1 "Hot off the press, or stove." at bounding box center [678, 282] width 578 height 166
click at [472, 245] on h1 "Hot off the press, or stove." at bounding box center [678, 282] width 578 height 166
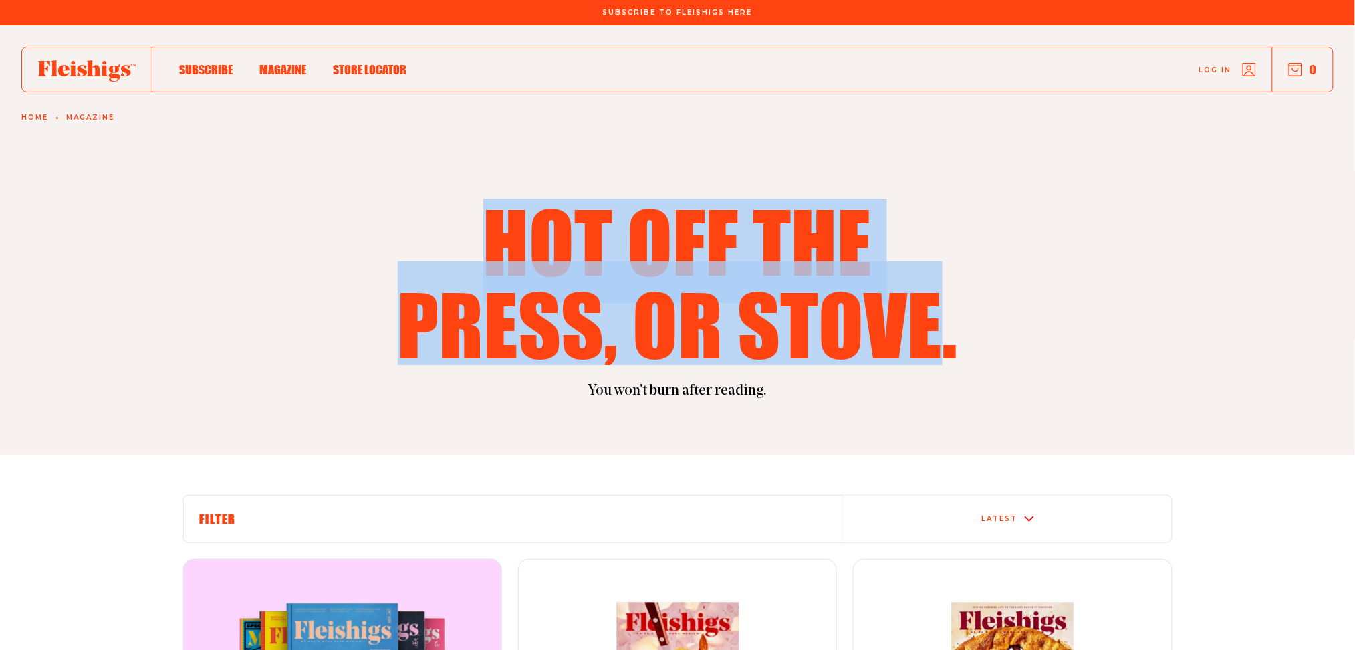
drag, startPoint x: 495, startPoint y: 223, endPoint x: 926, endPoint y: 305, distance: 438.3
click at [926, 305] on h1 "Hot off the press, or stove." at bounding box center [678, 282] width 578 height 166
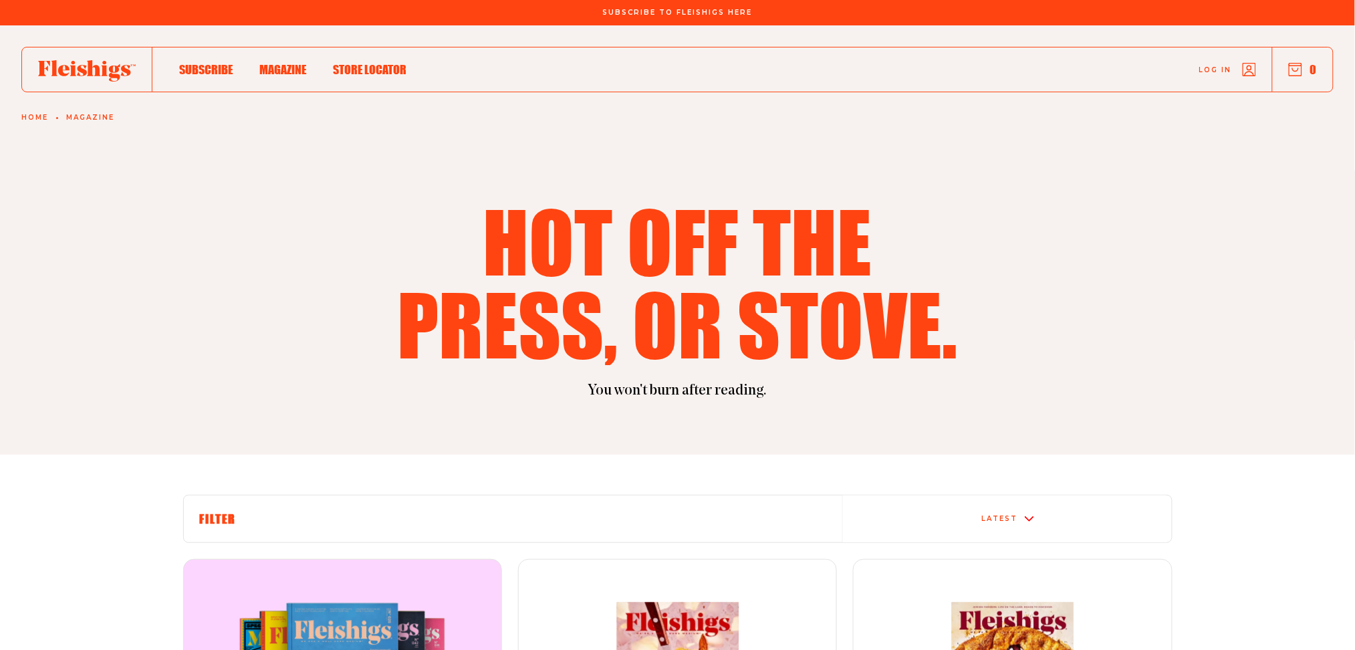
click at [1003, 324] on div "Hot off the press, or stove." at bounding box center [677, 282] width 989 height 166
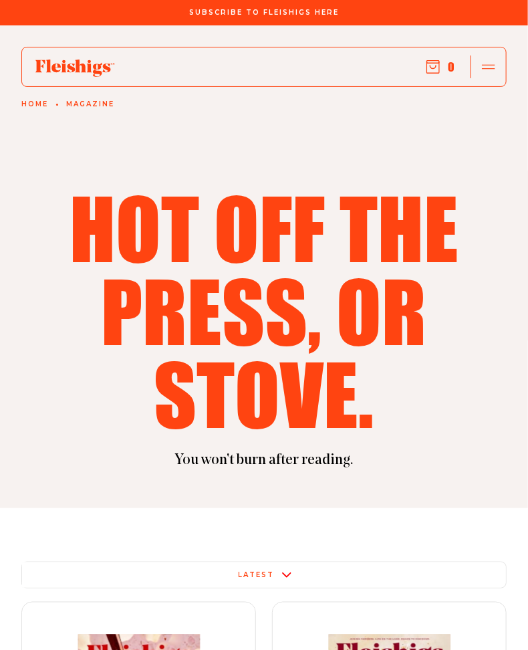
click at [39, 426] on h1 "Hot off the press, or stove." at bounding box center [263, 310] width 485 height 249
click at [174, 476] on section "Hot off the press, or stove. You won't burn after reading." at bounding box center [264, 266] width 528 height 483
click at [450, 136] on section "Hot off the press, or stove. You won't burn after reading." at bounding box center [264, 266] width 528 height 483
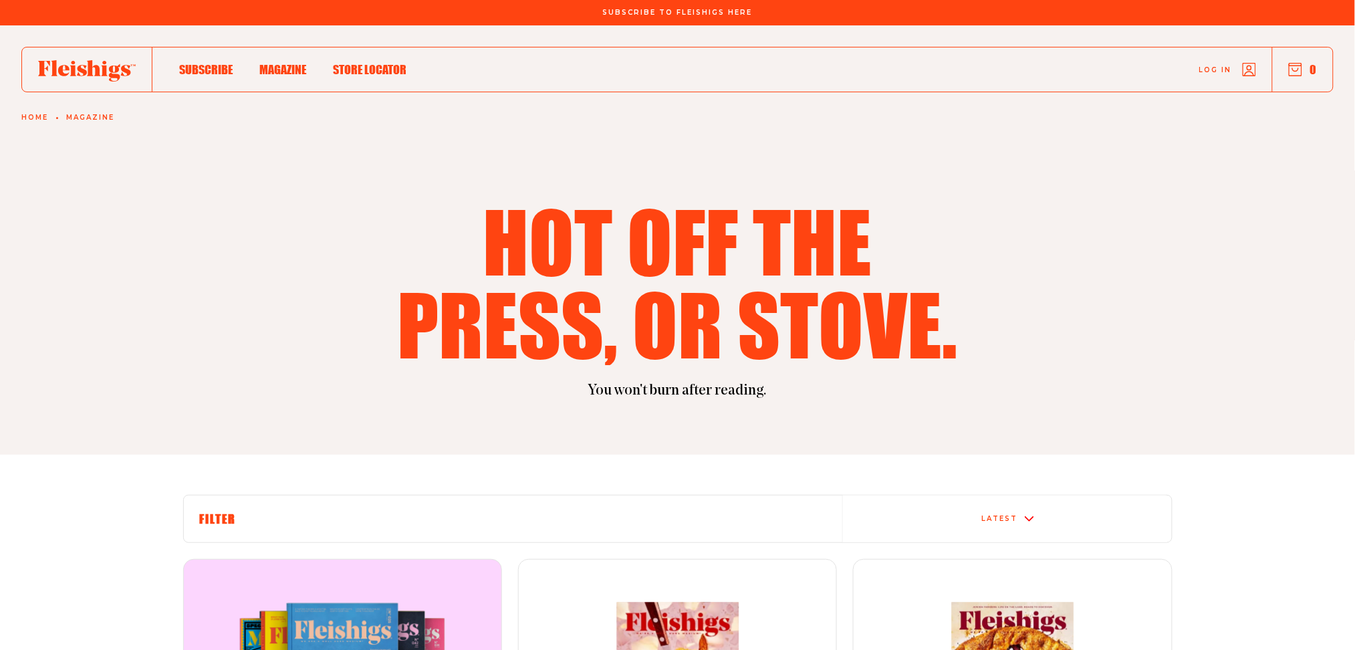
drag, startPoint x: 1348, startPoint y: 0, endPoint x: 866, endPoint y: 156, distance: 506.5
click at [866, 156] on section "Hot off the press, or stove. You won't burn after reading." at bounding box center [677, 239] width 1355 height 429
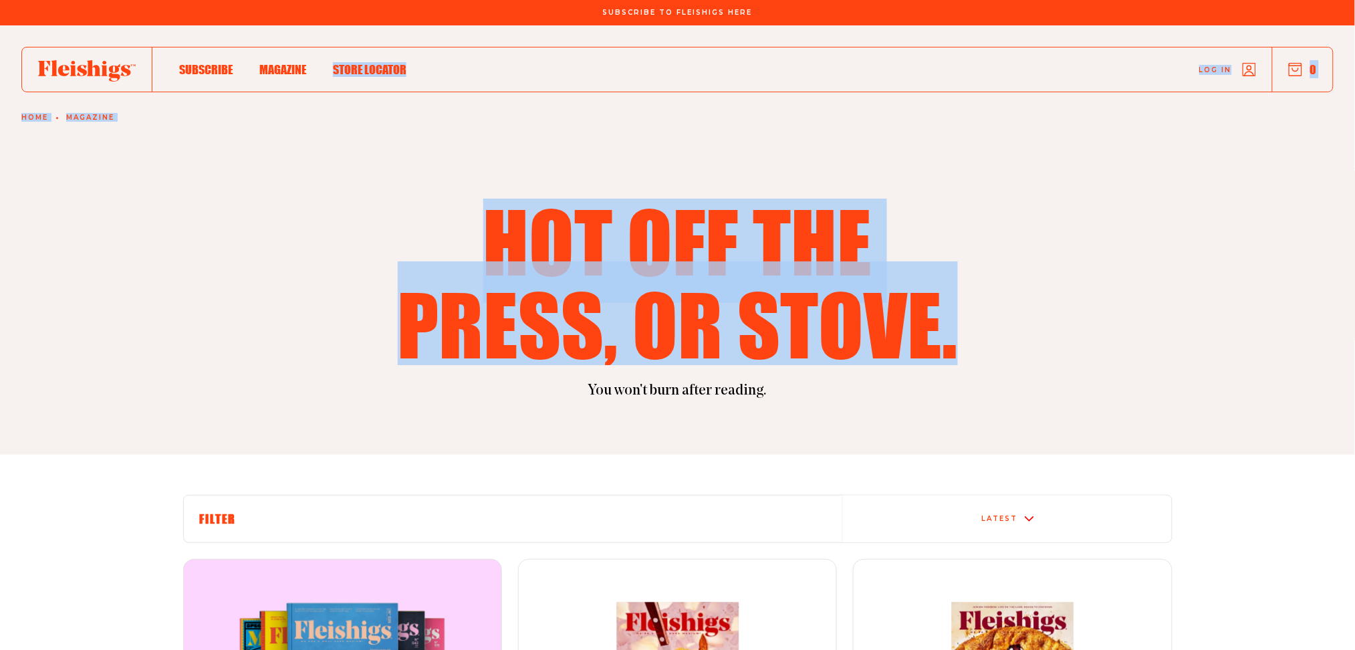
drag, startPoint x: 958, startPoint y: 349, endPoint x: 322, endPoint y: 41, distance: 707.1
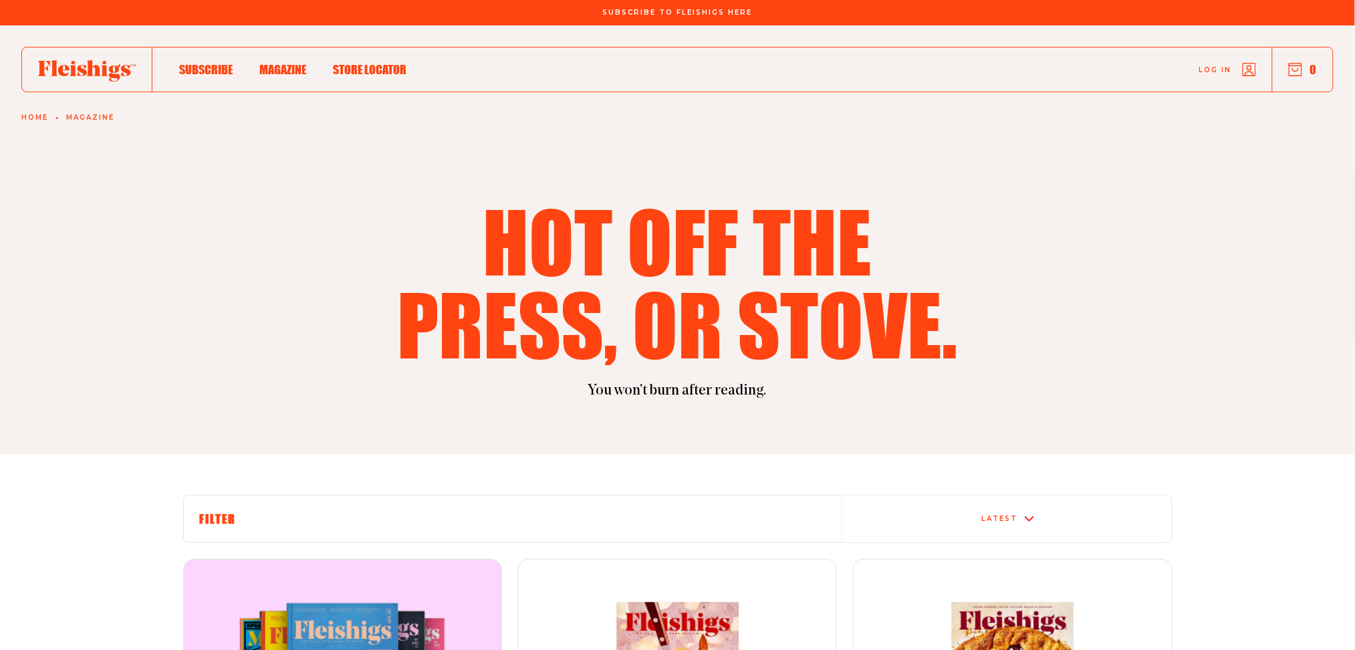
click at [322, 40] on div "Subscribe Magazine Store locator Log in 0 Home Magazine" at bounding box center [677, 73] width 1355 height 96
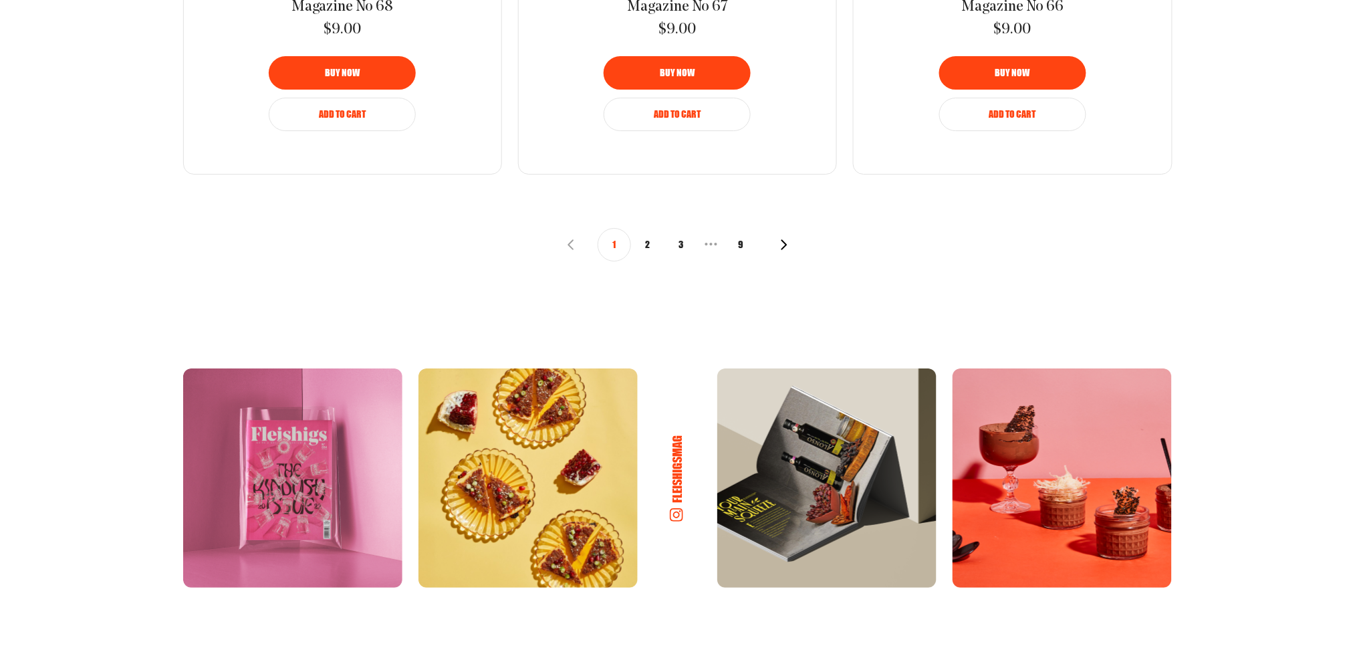
scroll to position [1693, 0]
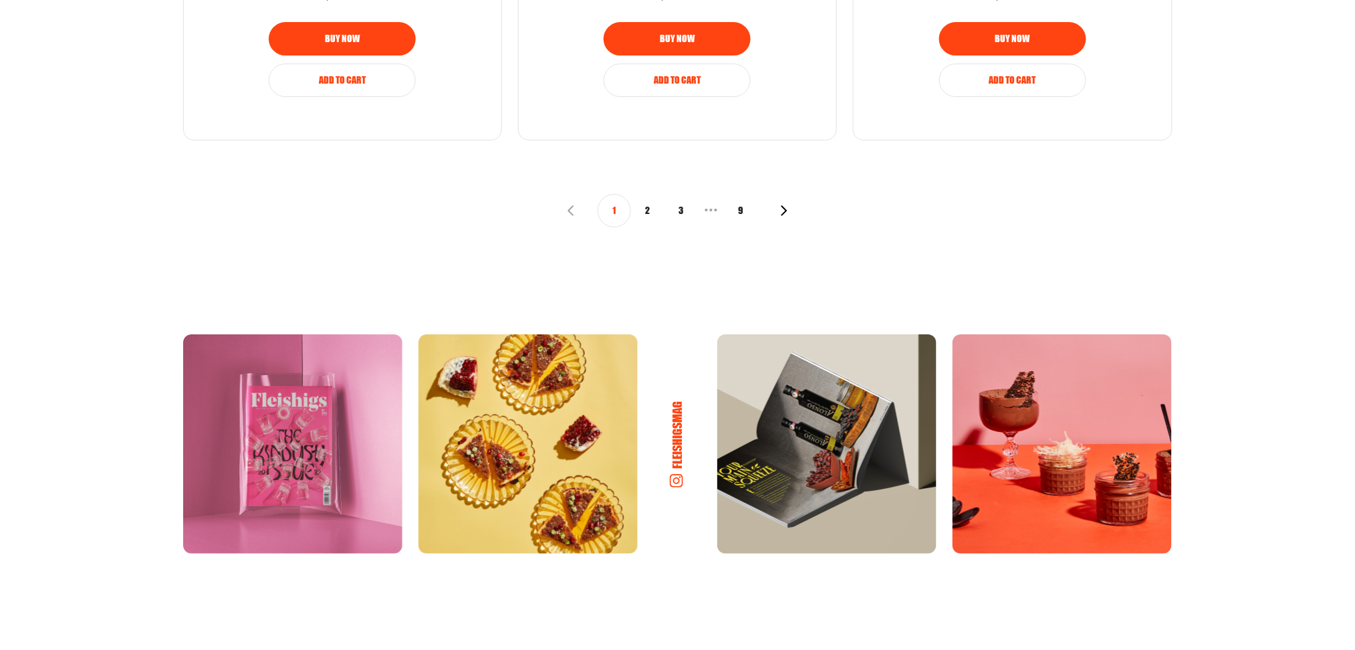
click at [647, 209] on button "2" at bounding box center [647, 210] width 33 height 33
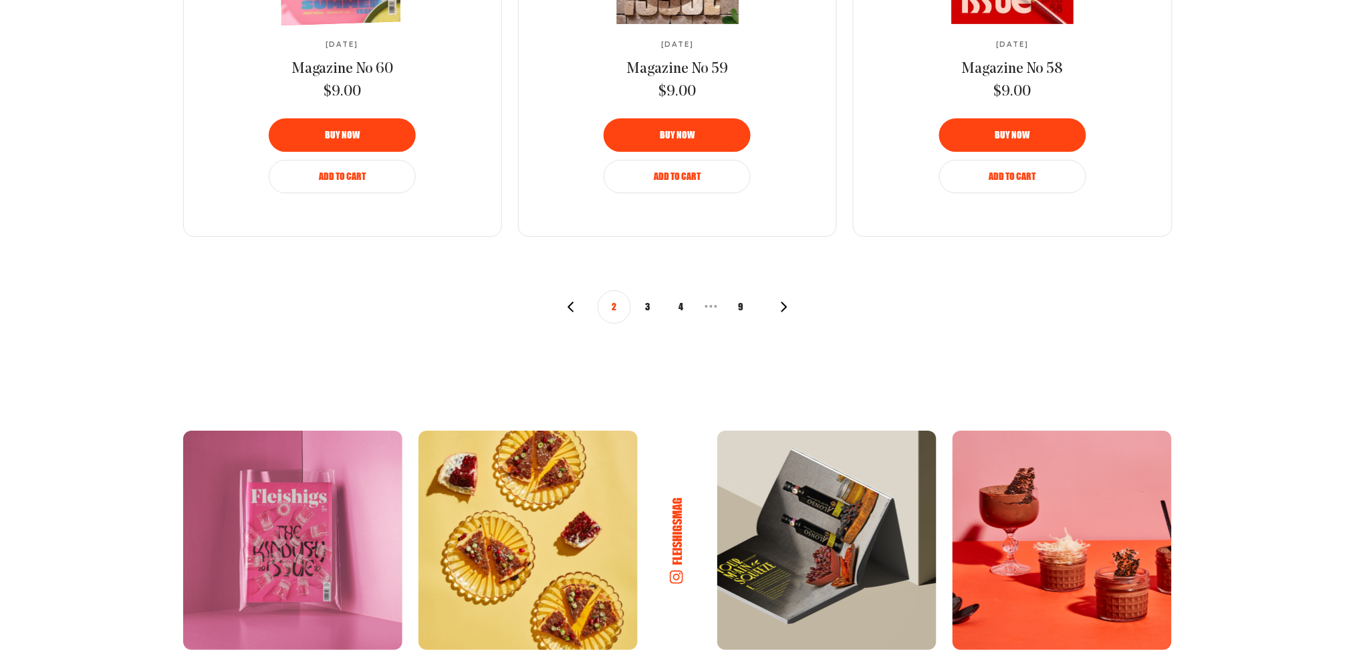
scroll to position [1604, 0]
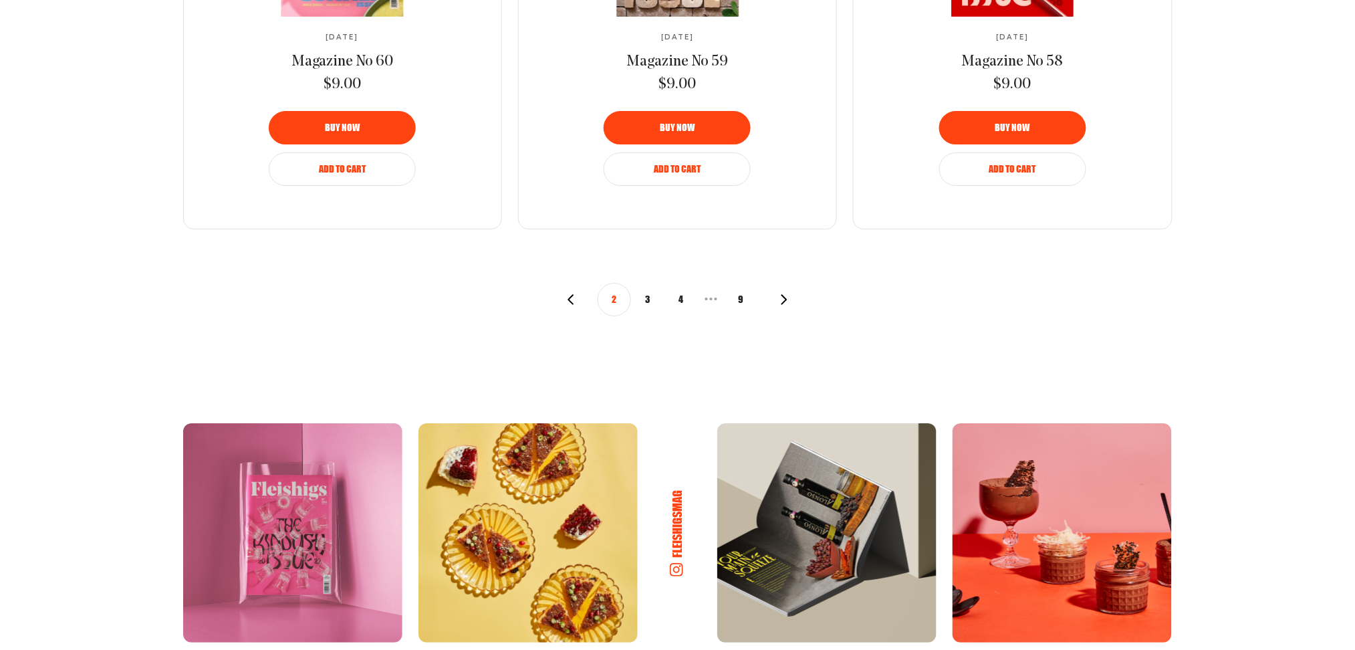
click at [578, 299] on div "2 3 4 • • • 9" at bounding box center [678, 299] width 224 height 33
click at [573, 299] on icon "button" at bounding box center [571, 299] width 11 height 11
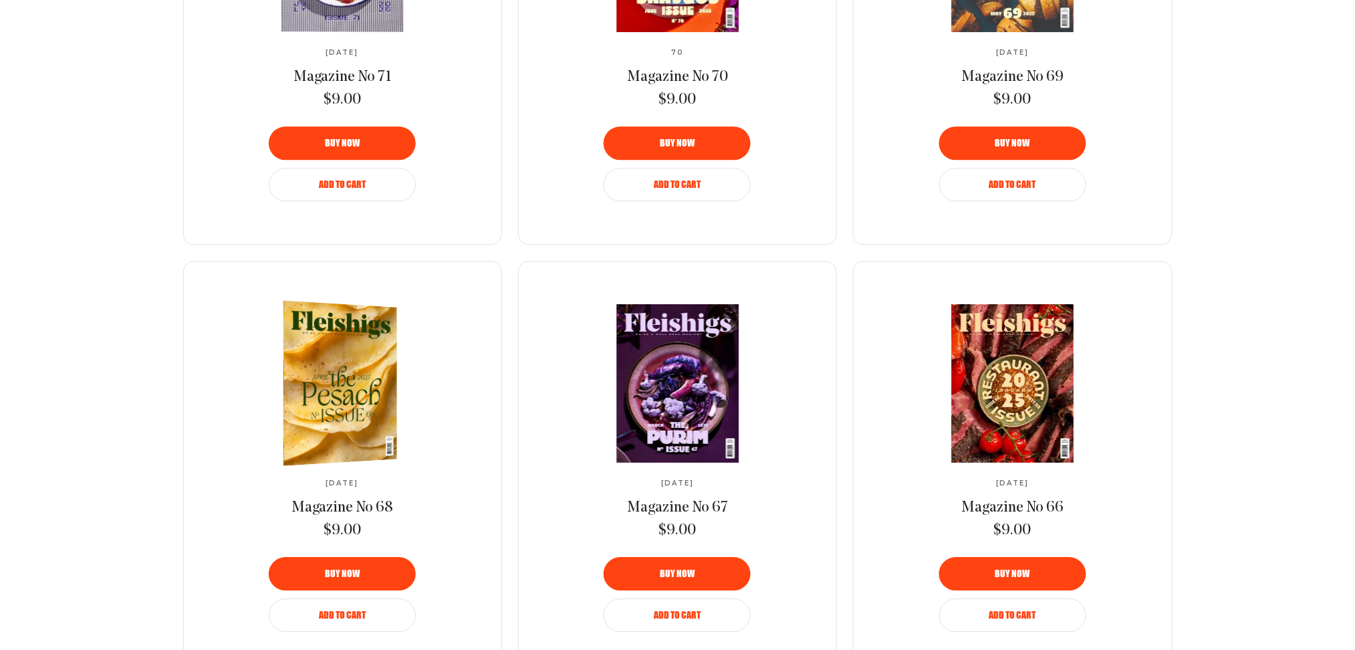
scroll to position [1604, 0]
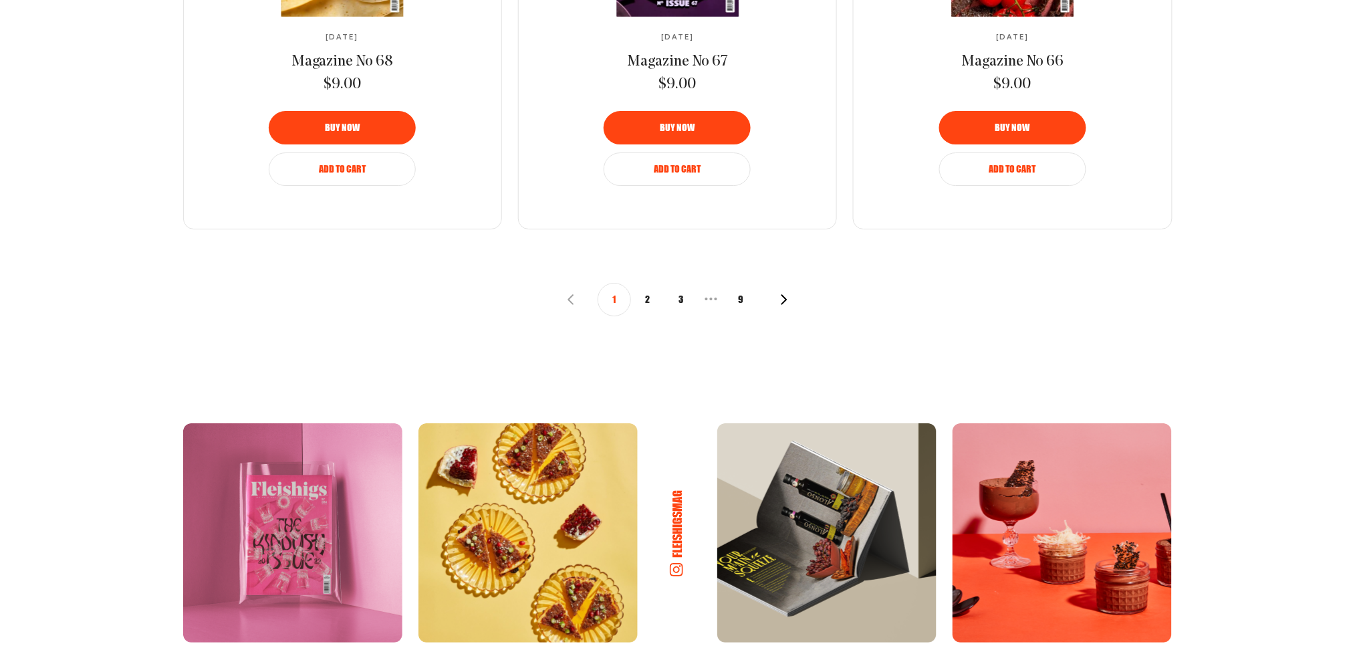
click at [743, 303] on button "9" at bounding box center [740, 299] width 33 height 33
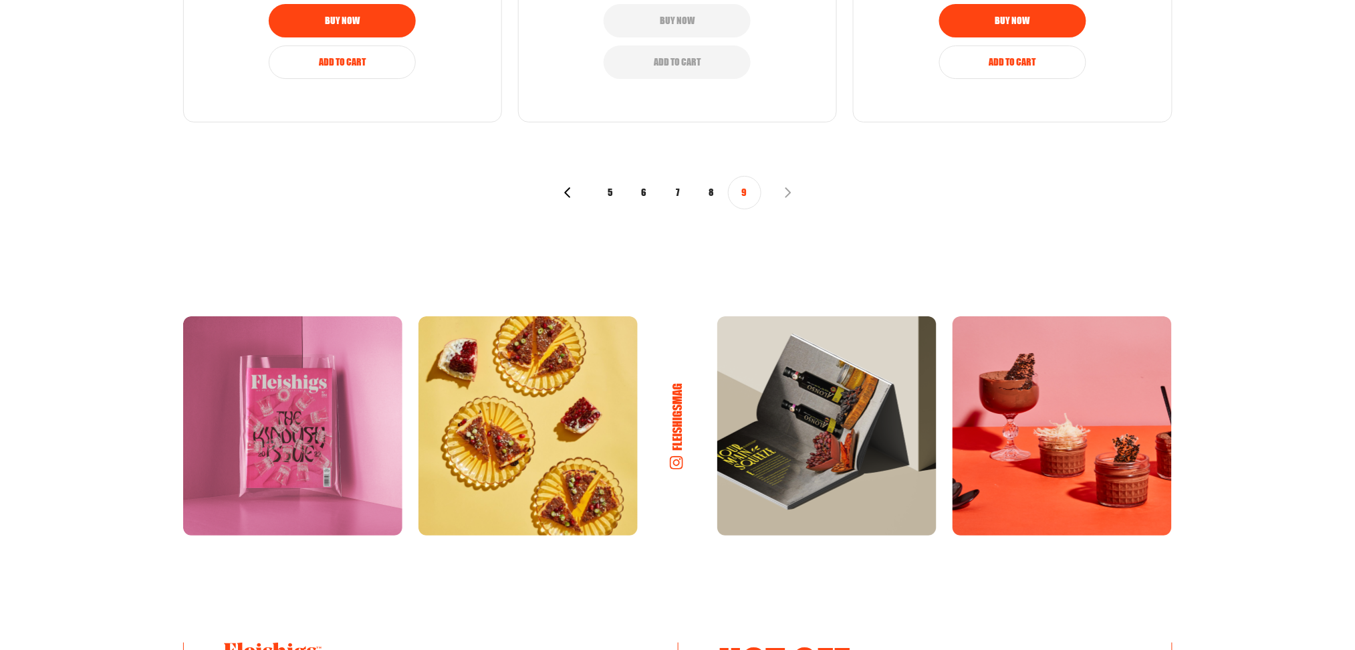
scroll to position [1693, 0]
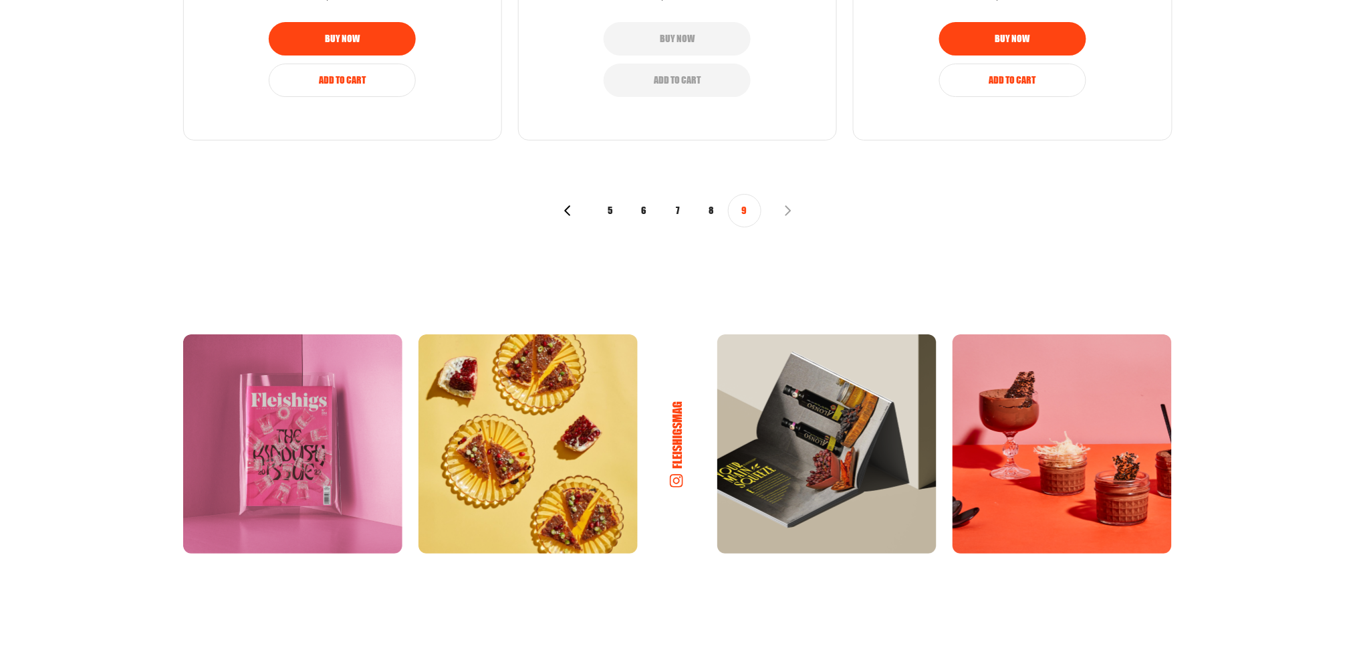
click at [606, 214] on button "5" at bounding box center [610, 210] width 33 height 33
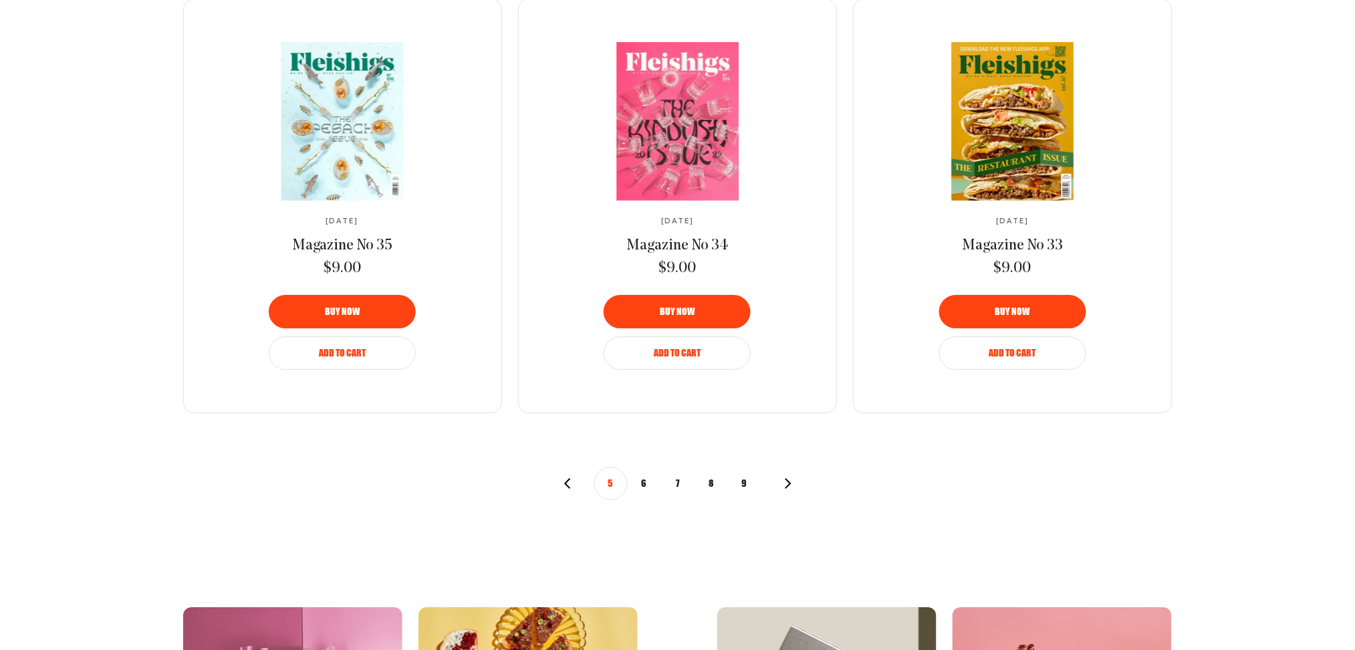
scroll to position [1426, 0]
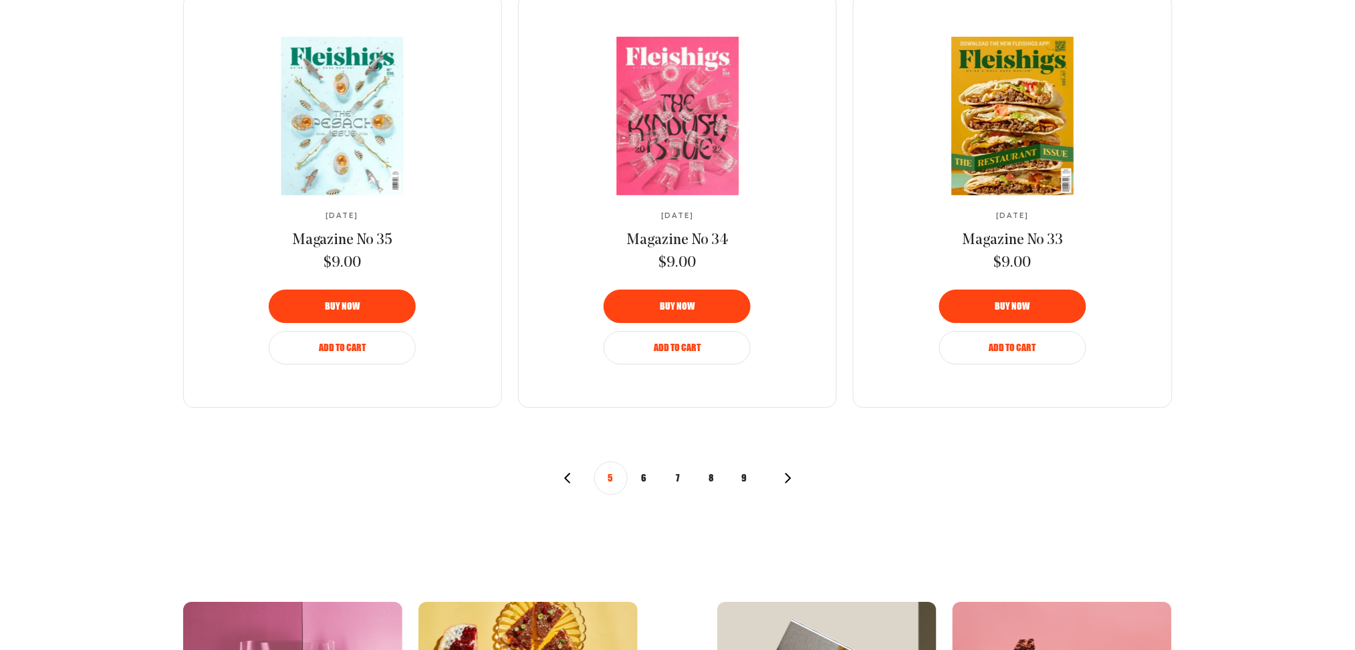
click at [567, 473] on icon "button" at bounding box center [567, 478] width 11 height 11
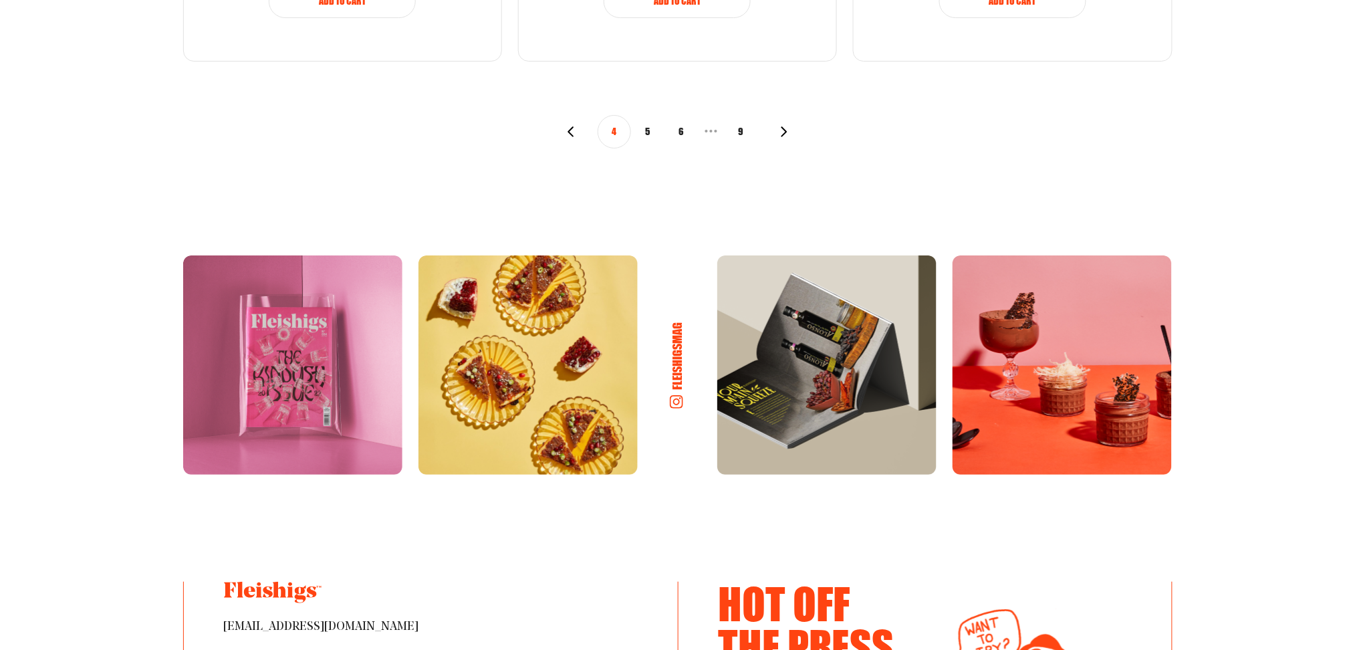
scroll to position [1782, 0]
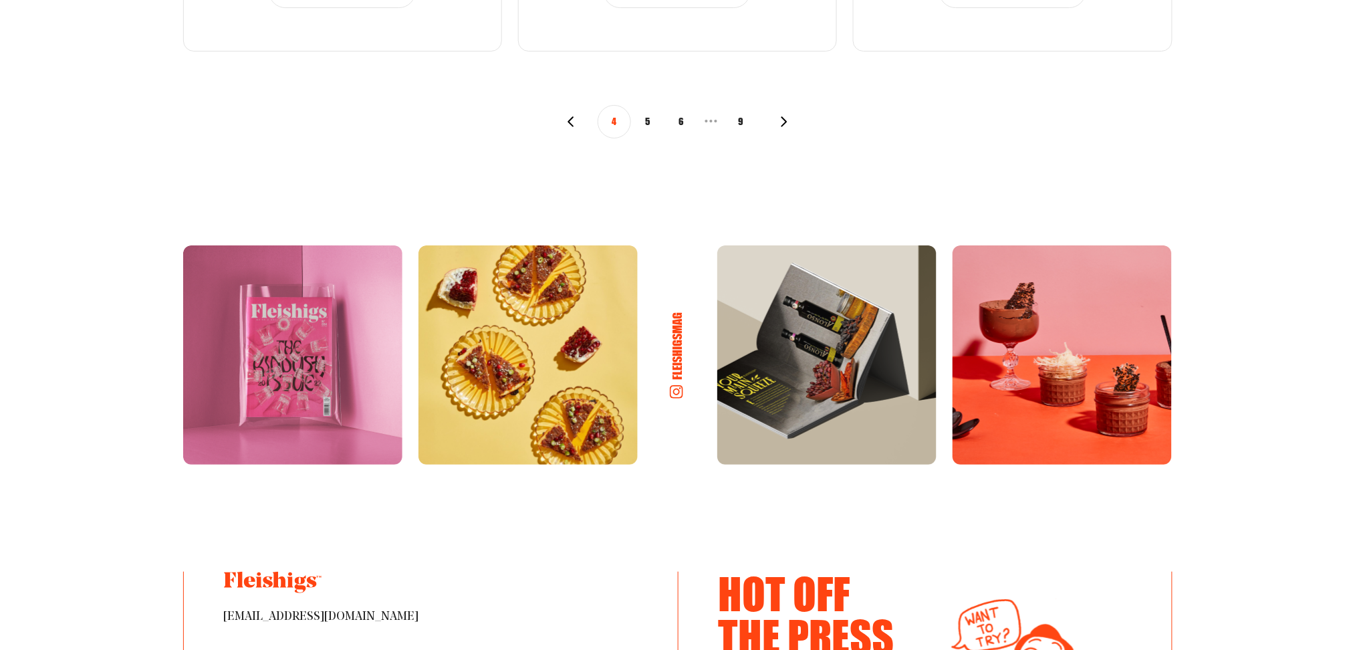
click at [570, 118] on icon "button" at bounding box center [571, 121] width 11 height 11
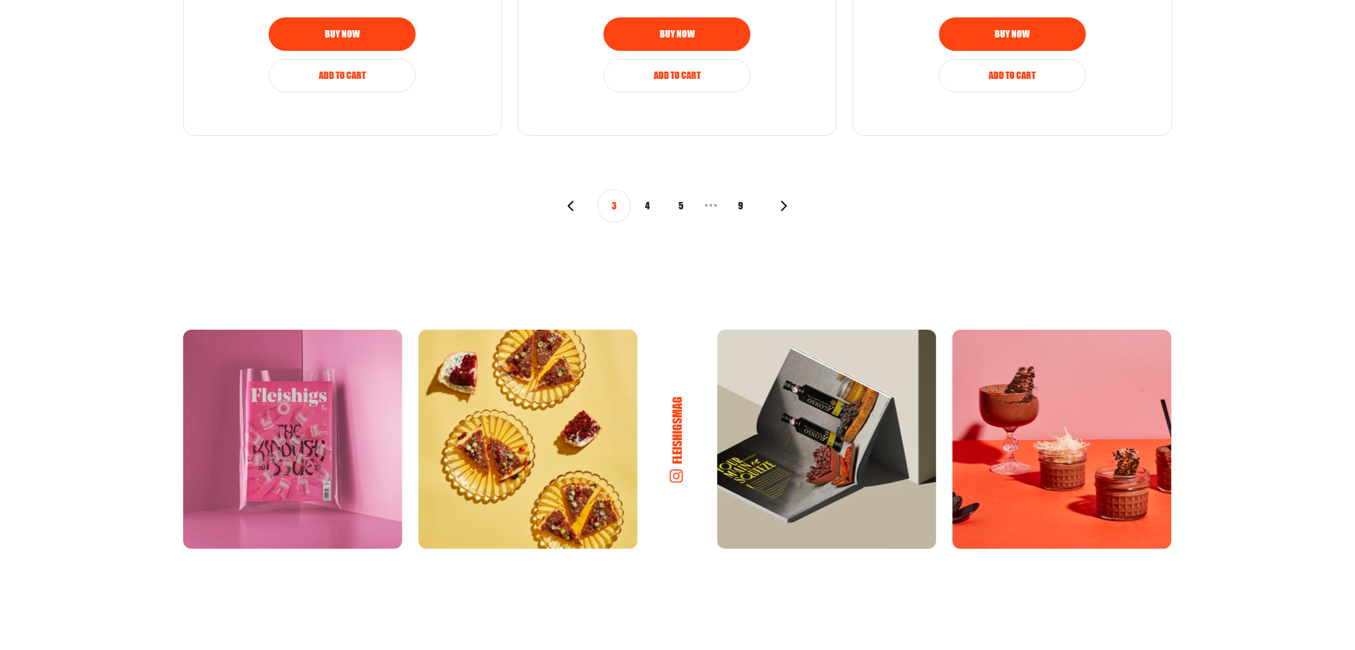
scroll to position [1693, 0]
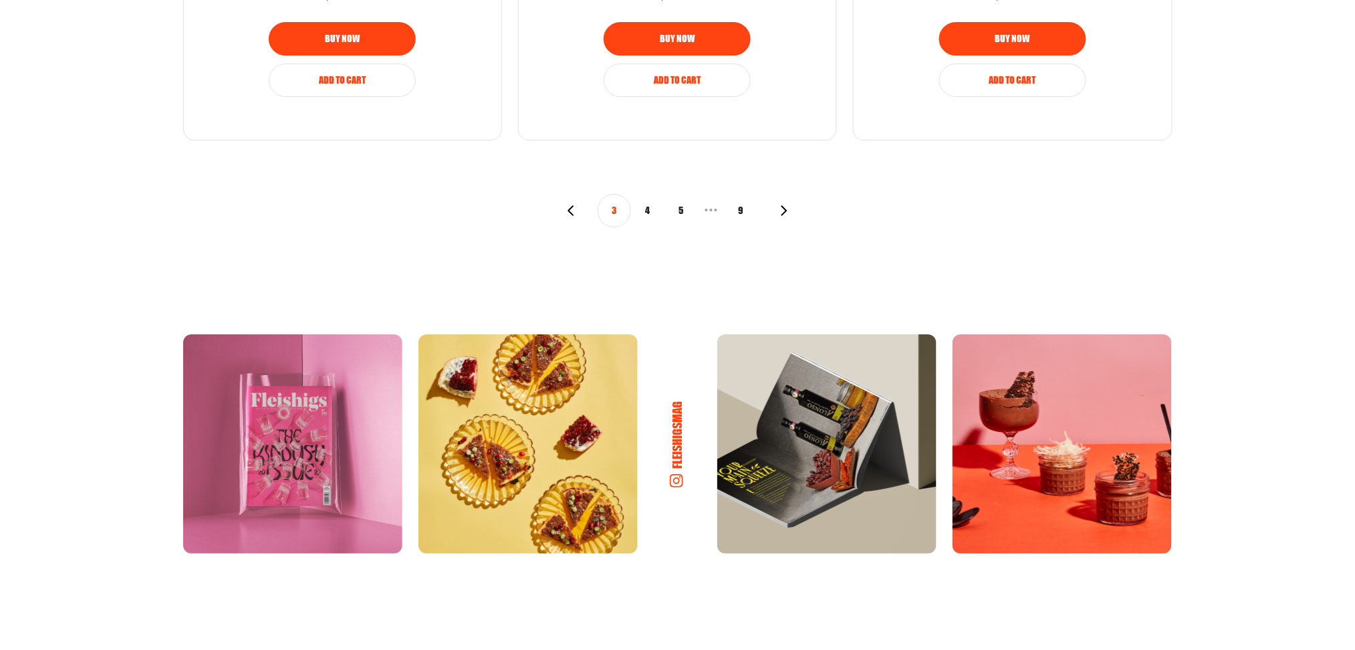
click at [571, 216] on div "3 4 5 • • • 9" at bounding box center [678, 210] width 224 height 33
click at [573, 207] on icon "button" at bounding box center [571, 210] width 11 height 11
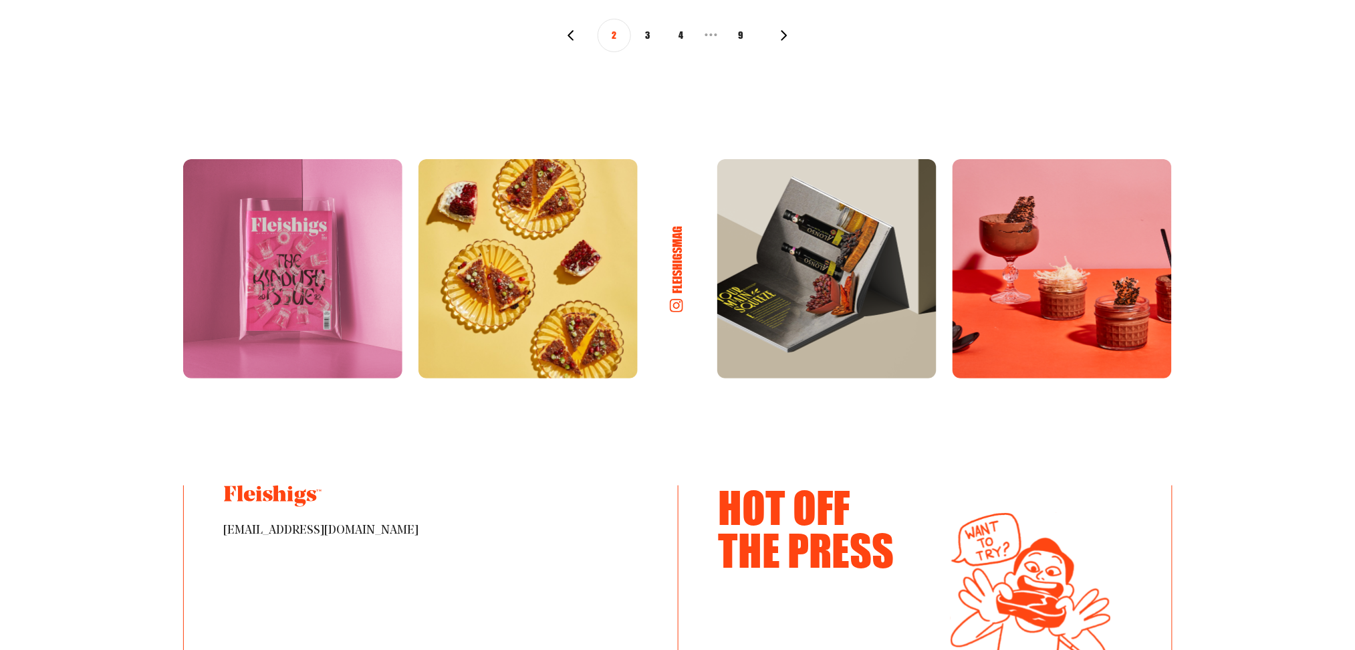
scroll to position [1604, 0]
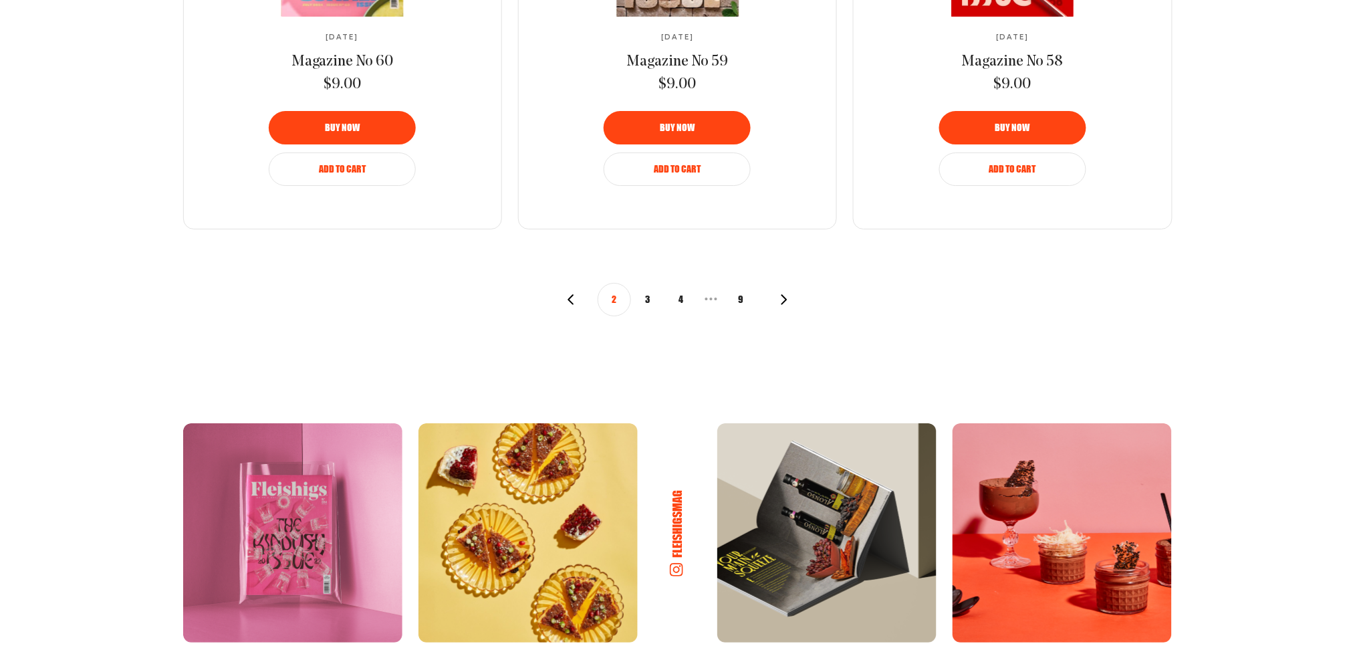
click at [572, 304] on icon "button" at bounding box center [571, 299] width 11 height 11
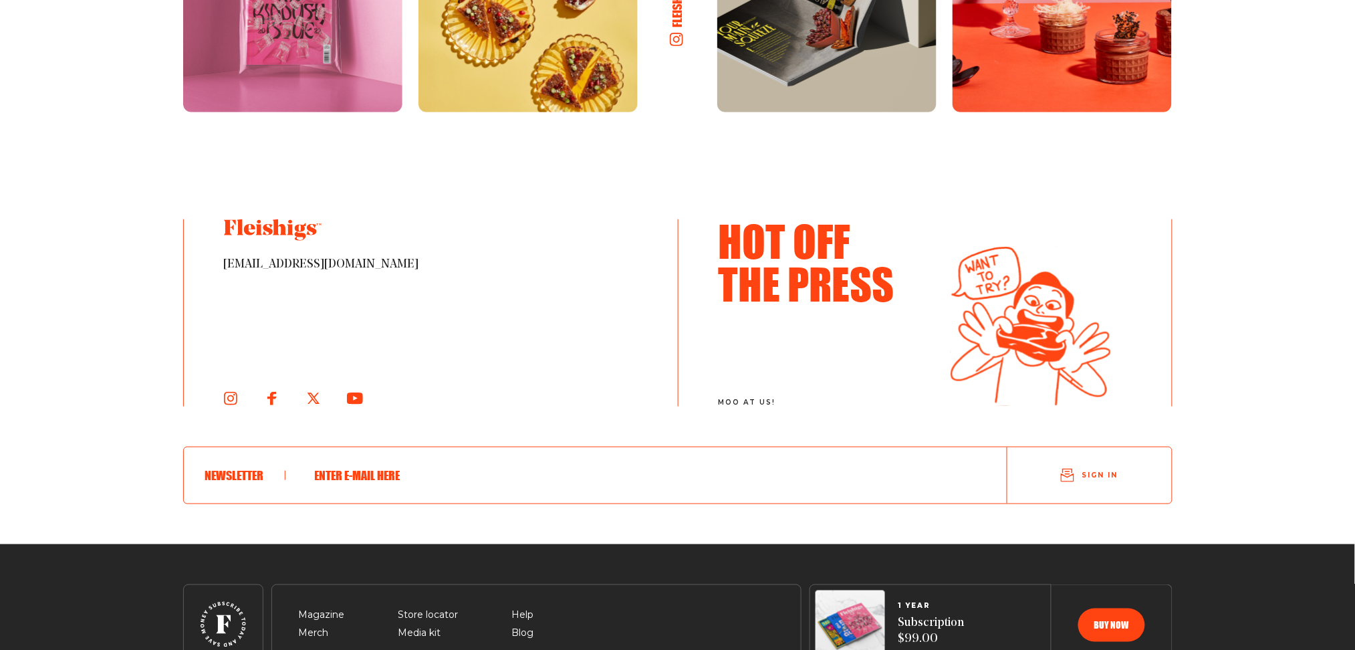
scroll to position [2139, 0]
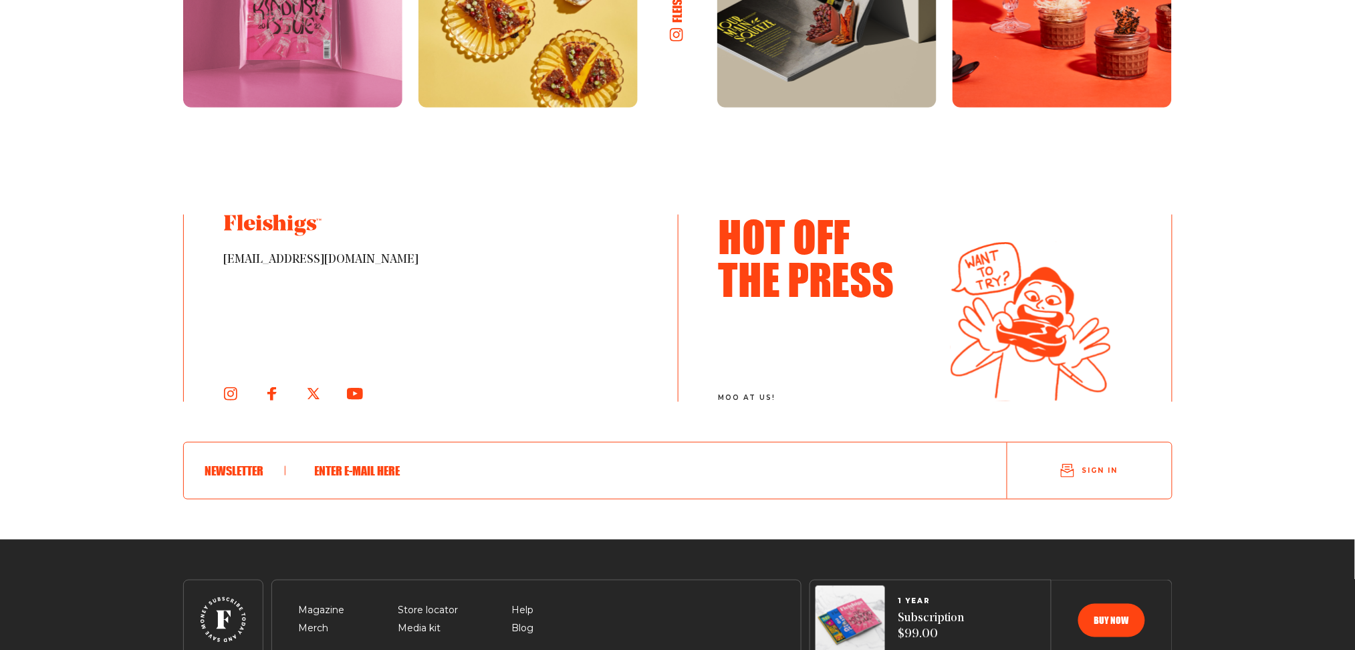
click at [449, 164] on section "fleishigsmag hello@fleishigs.com Hot Off The Press moo at us! Newsletter Sign in" at bounding box center [678, 213] width 1070 height 651
drag, startPoint x: 78, startPoint y: 158, endPoint x: 475, endPoint y: 342, distance: 436.7
click at [600, 343] on div "[EMAIL_ADDRESS][DOMAIN_NAME]" at bounding box center [431, 308] width 494 height 187
